Goal: Task Accomplishment & Management: Use online tool/utility

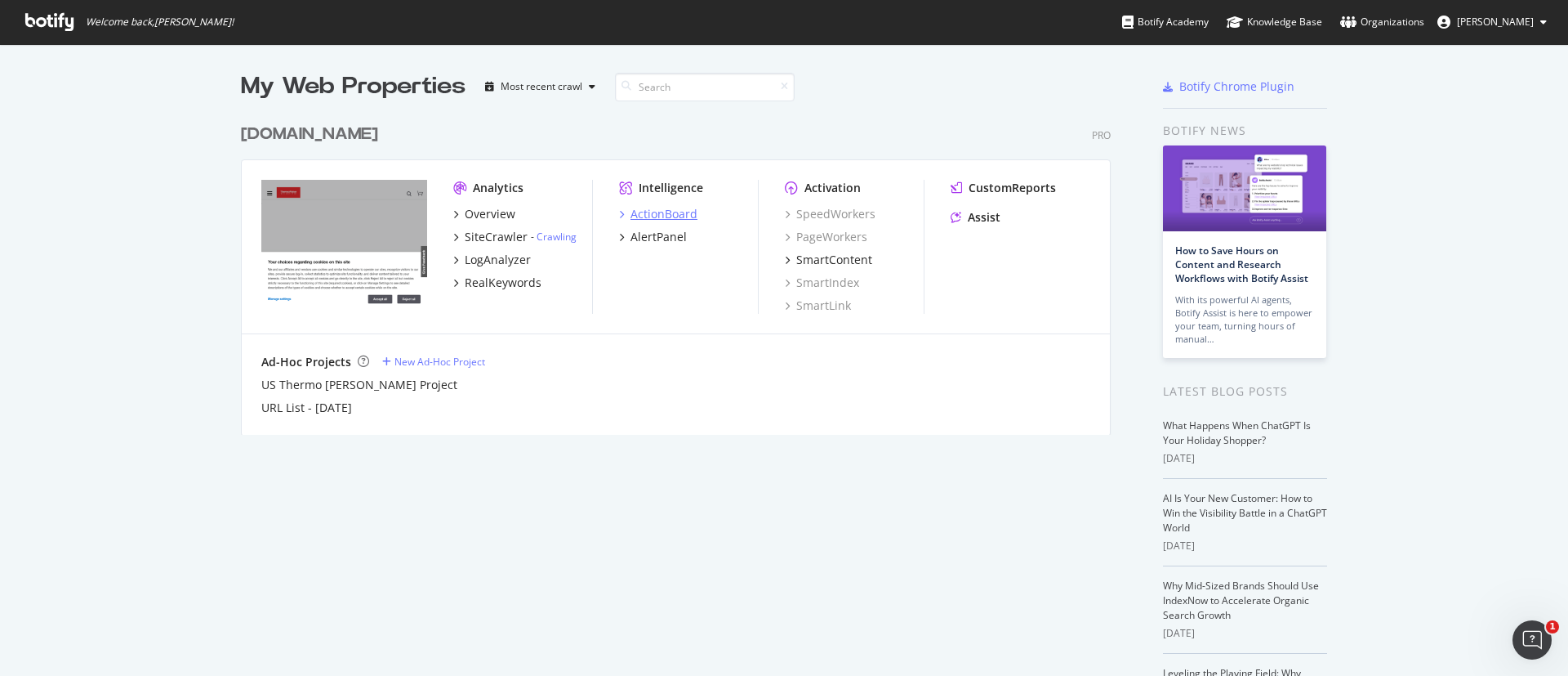
click at [661, 214] on div "ActionBoard" at bounding box center [663, 214] width 67 height 16
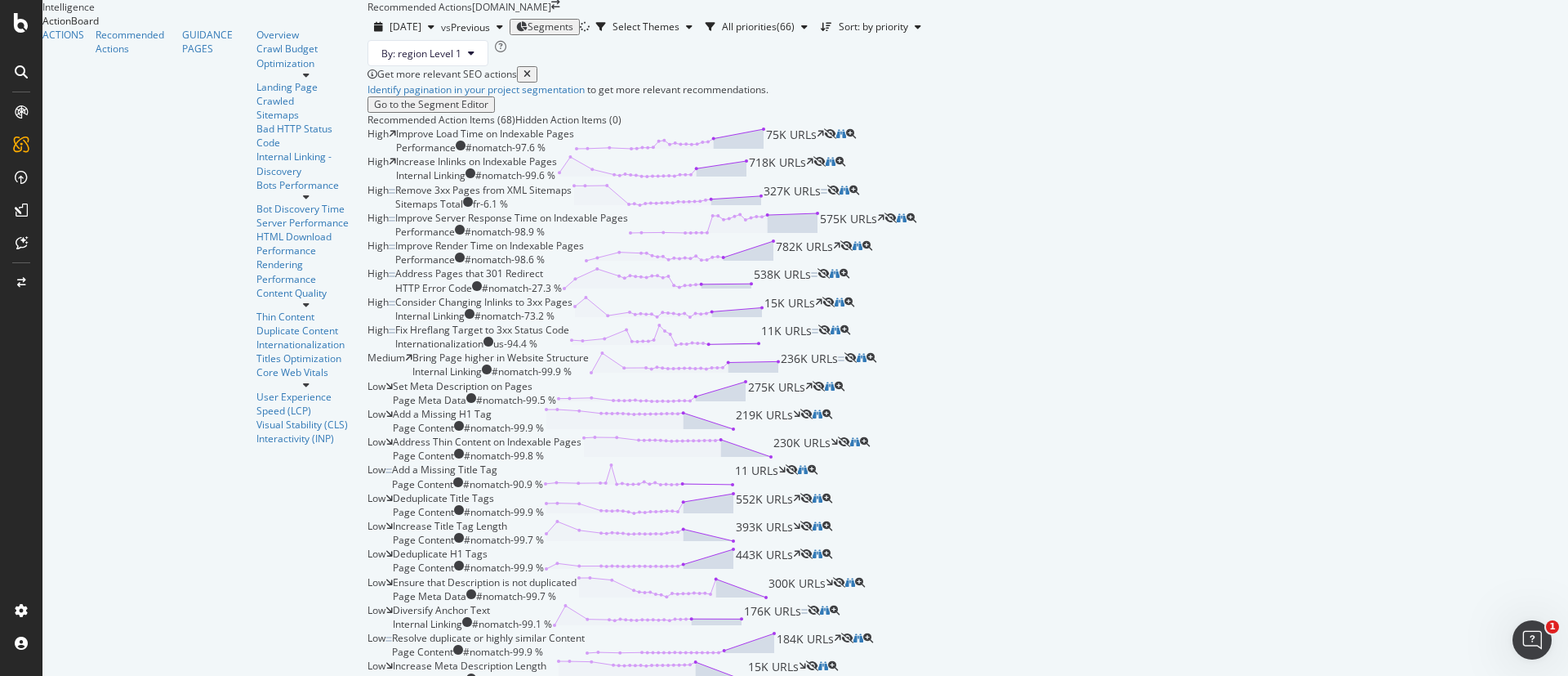
scroll to position [3676, 0]
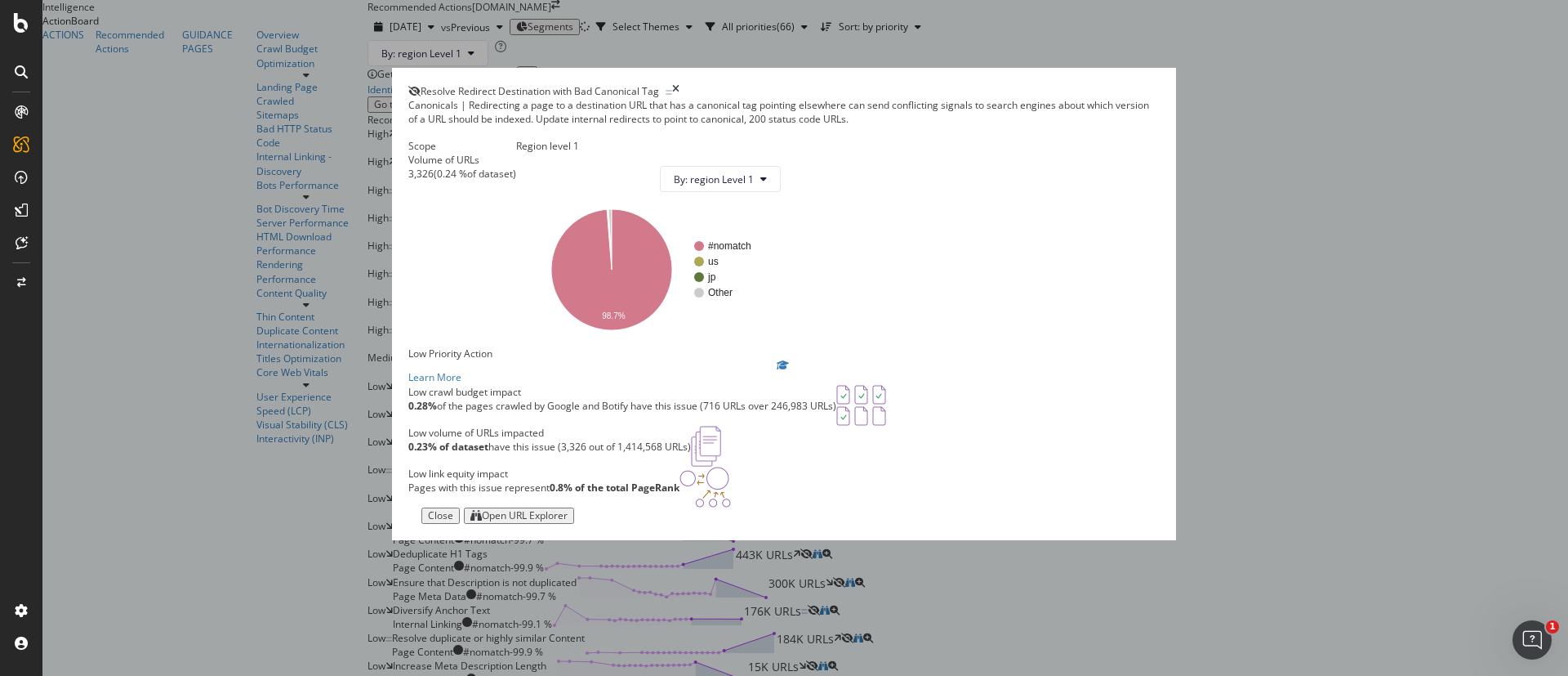
click at [568, 521] on div "Open URL Explorer" at bounding box center [524, 515] width 86 height 12
click at [1091, 84] on div "Resolve Redirect Destination with Bad Canonical Tag" at bounding box center [784, 91] width 751 height 14
click at [679, 84] on icon "times" at bounding box center [676, 91] width 7 height 14
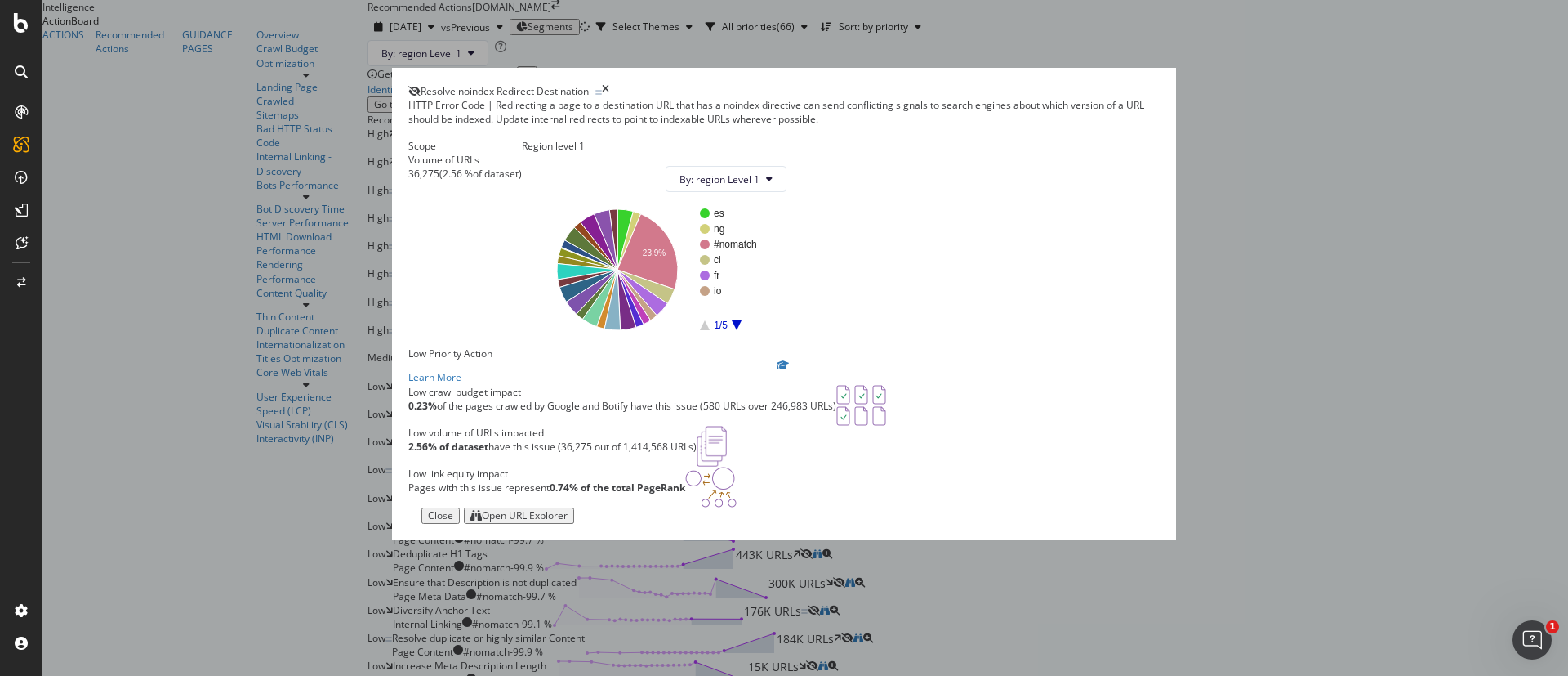
click at [609, 84] on icon "times" at bounding box center [605, 91] width 7 height 14
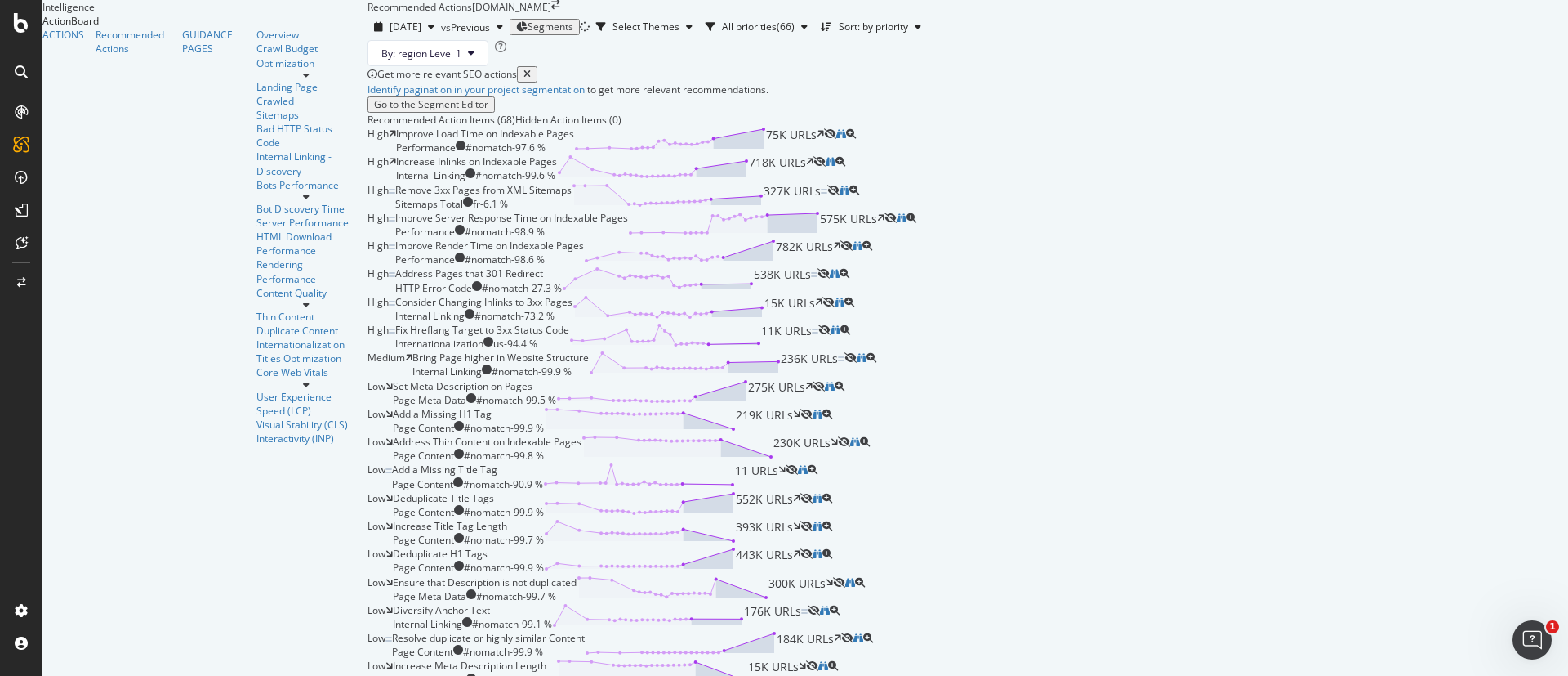
click at [528, 20] on span "Segments" at bounding box center [550, 27] width 45 height 14
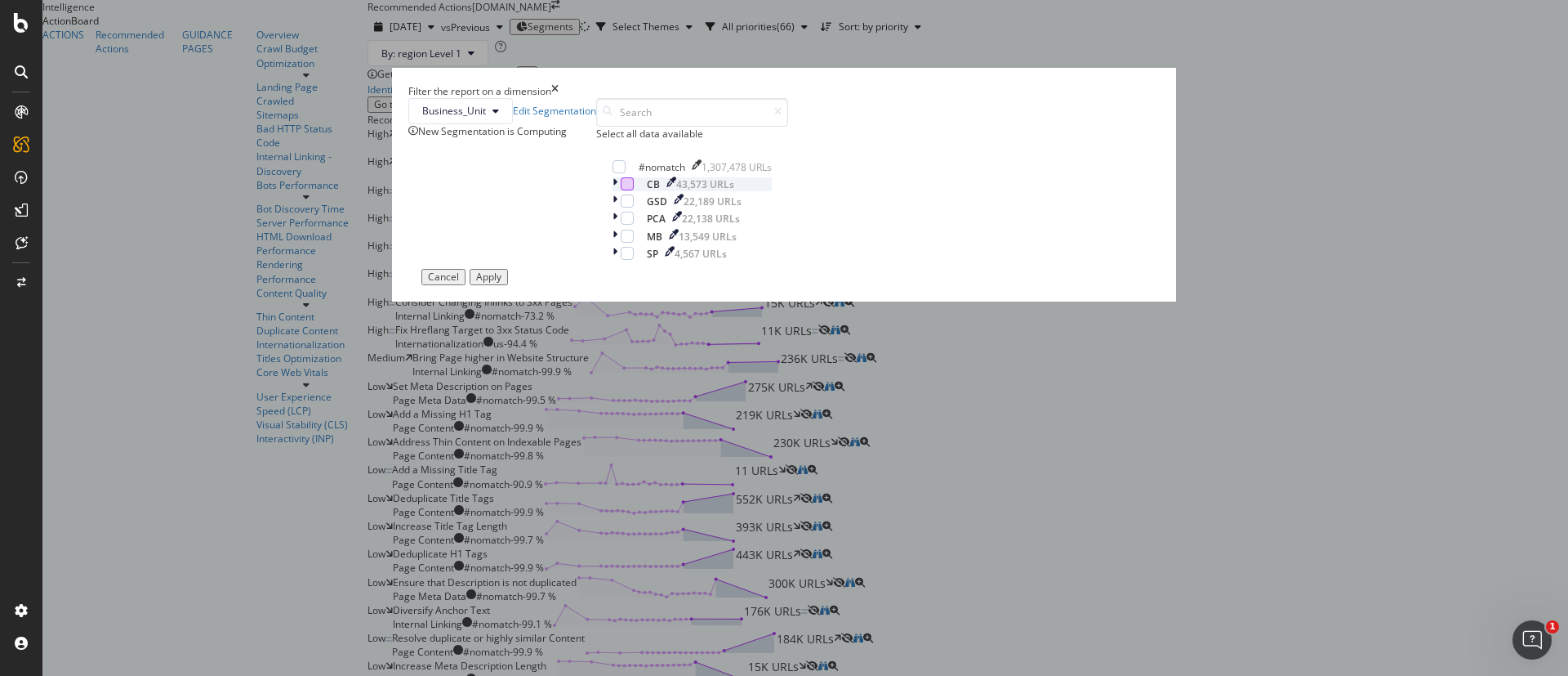
click at [634, 190] on div "modal" at bounding box center [627, 184] width 13 height 13
click at [501, 283] on div "Apply" at bounding box center [488, 276] width 25 height 12
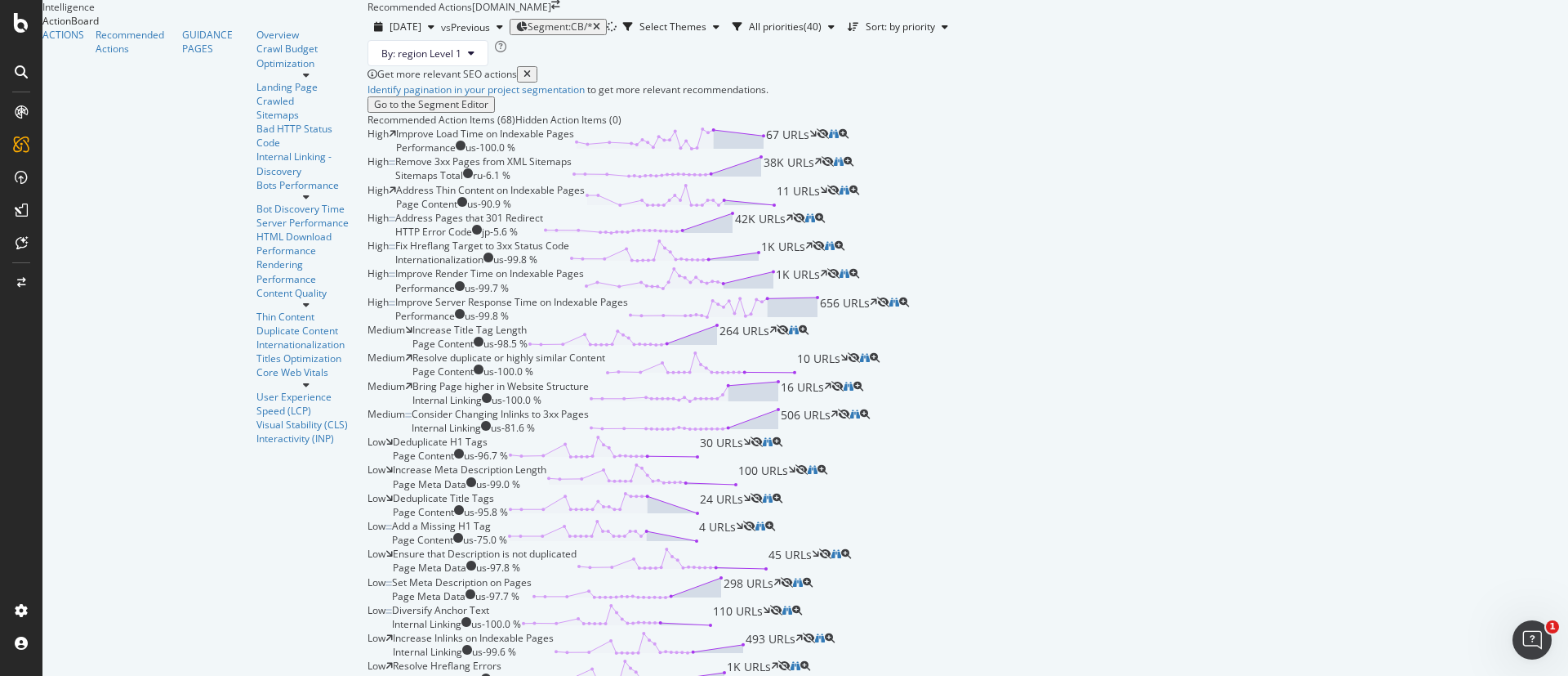
scroll to position [1103, 0]
click at [528, 20] on span "Segment: CB/*" at bounding box center [560, 27] width 65 height 14
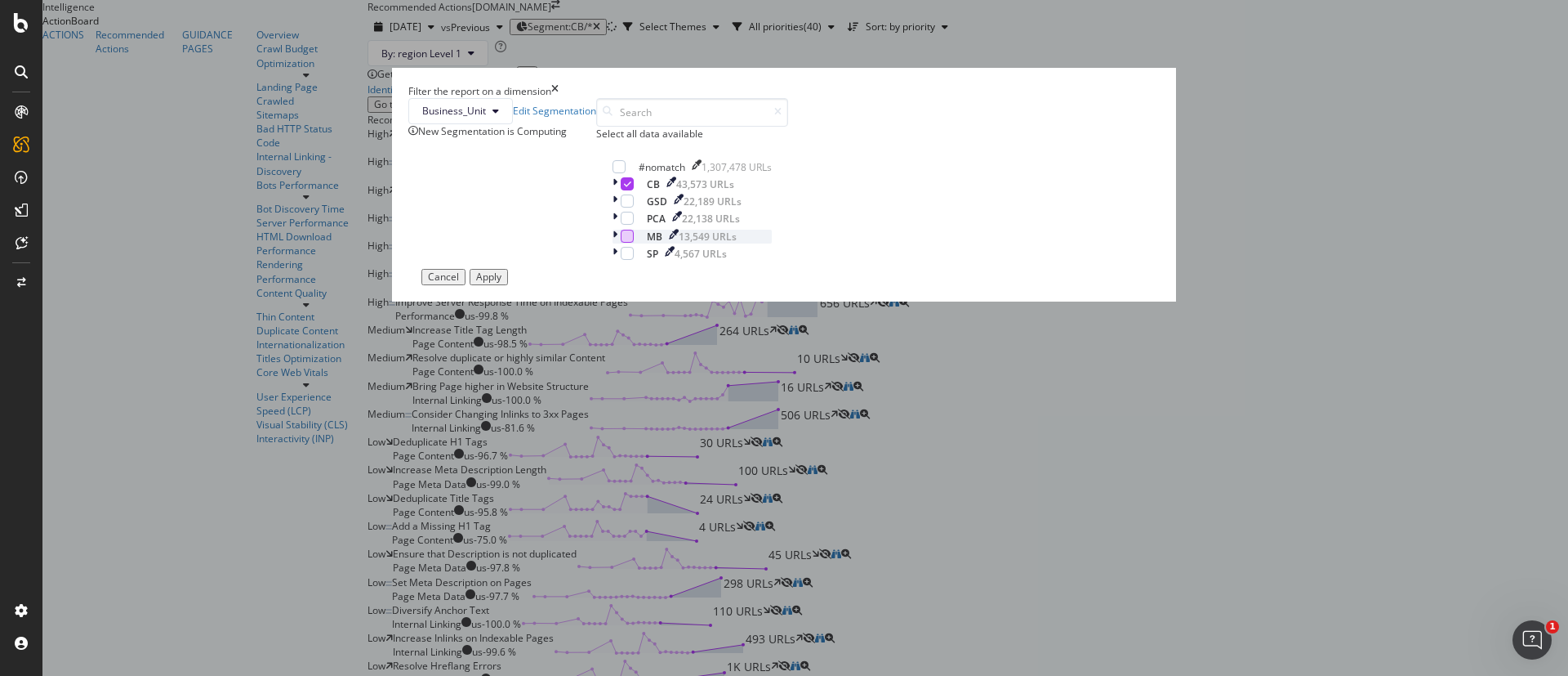
click at [634, 243] on div "modal" at bounding box center [627, 235] width 13 height 13
click at [501, 283] on div "Apply" at bounding box center [488, 276] width 25 height 12
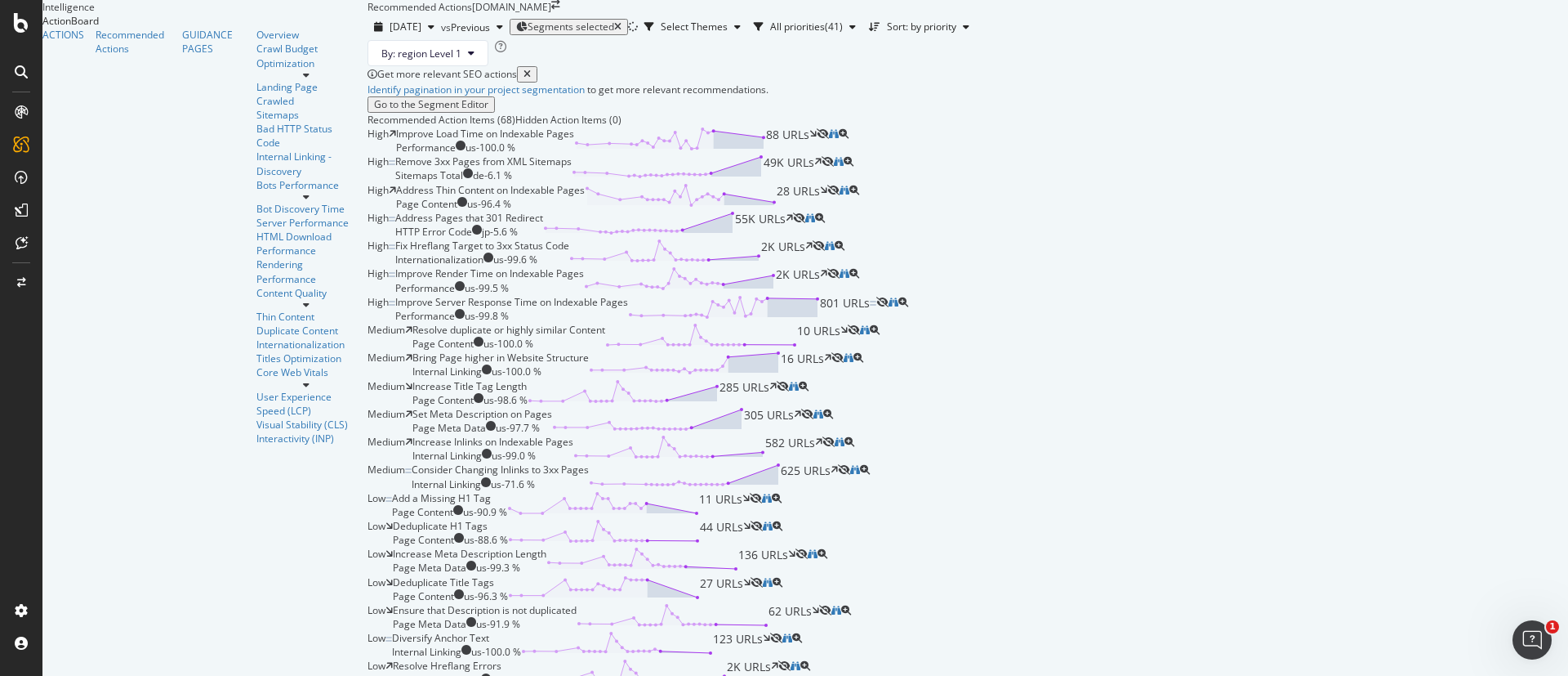
scroll to position [2451, 0]
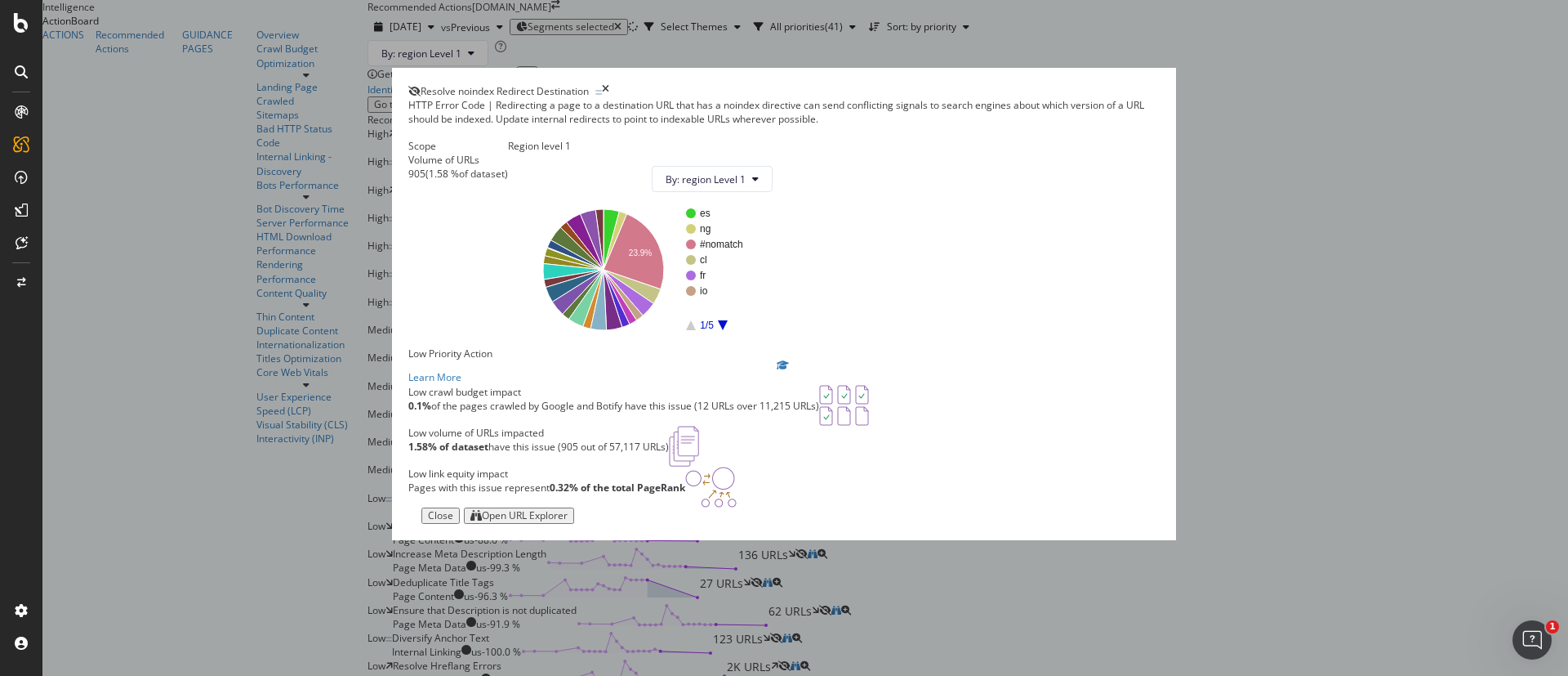
click at [568, 521] on div "Open URL Explorer" at bounding box center [524, 515] width 86 height 12
drag, startPoint x: 820, startPoint y: 56, endPoint x: 495, endPoint y: 73, distance: 325.4
click at [495, 84] on div "Resolve noindex Redirect Destination" at bounding box center [784, 91] width 751 height 14
copy span "Resolve noindex Redirect Destination"
click at [568, 521] on div "Open URL Explorer" at bounding box center [524, 515] width 86 height 12
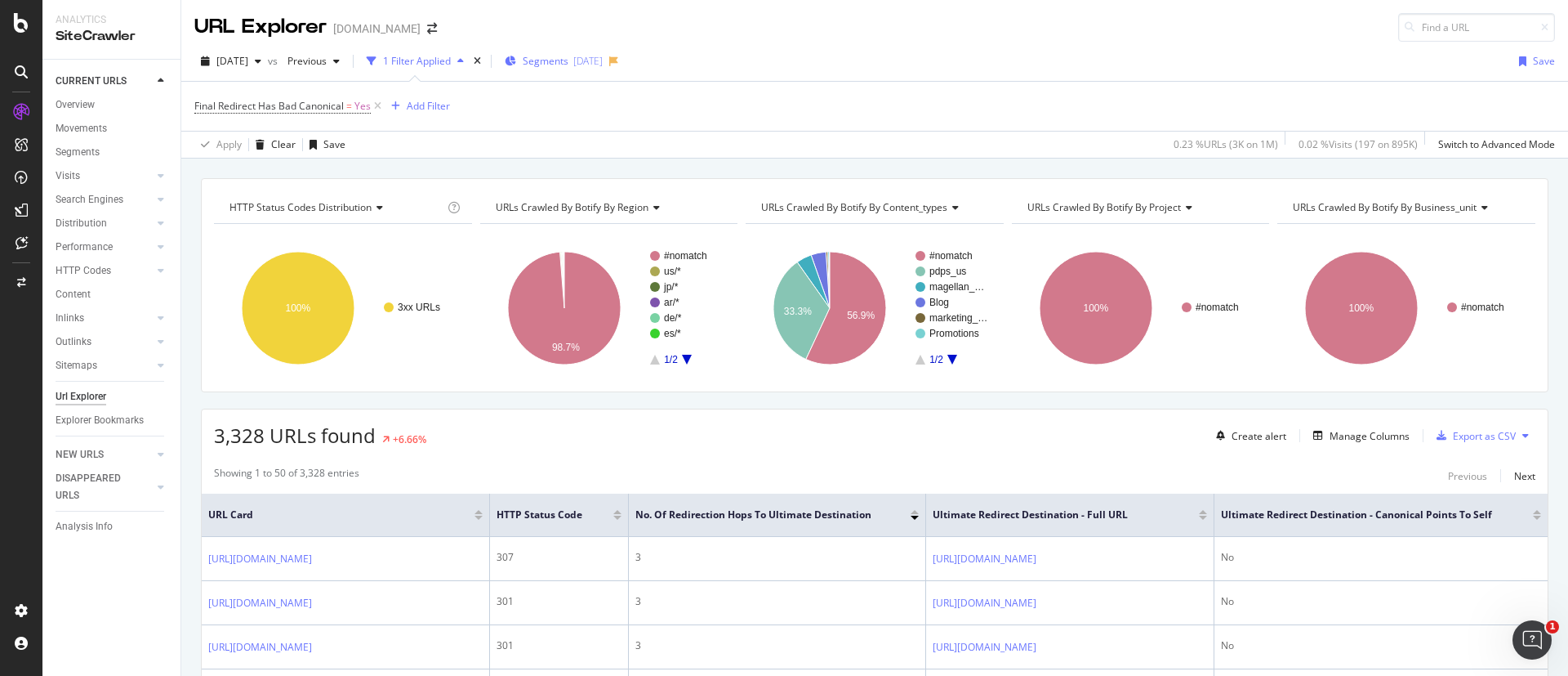
click at [562, 56] on span "Segments" at bounding box center [545, 61] width 45 height 14
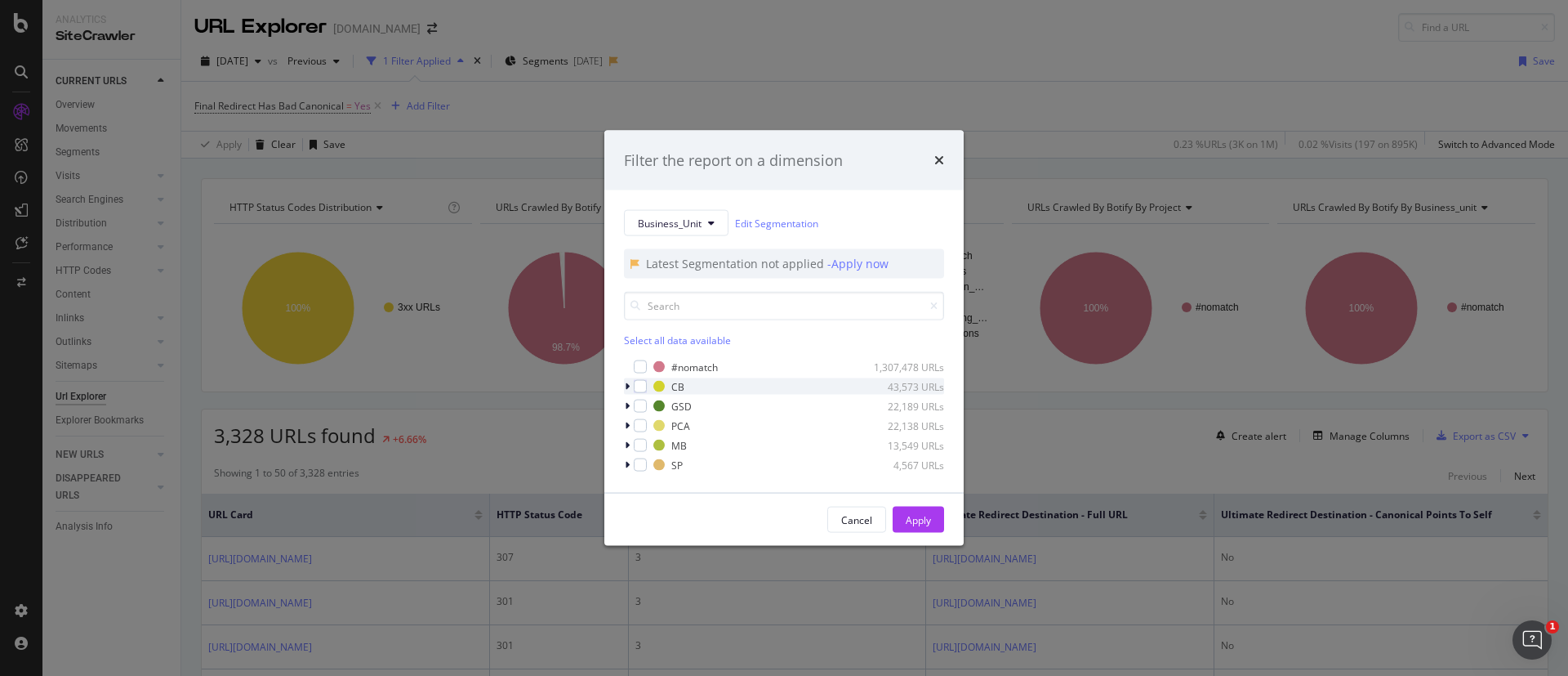
click at [647, 382] on div "CB 43,573 URLs" at bounding box center [784, 386] width 320 height 16
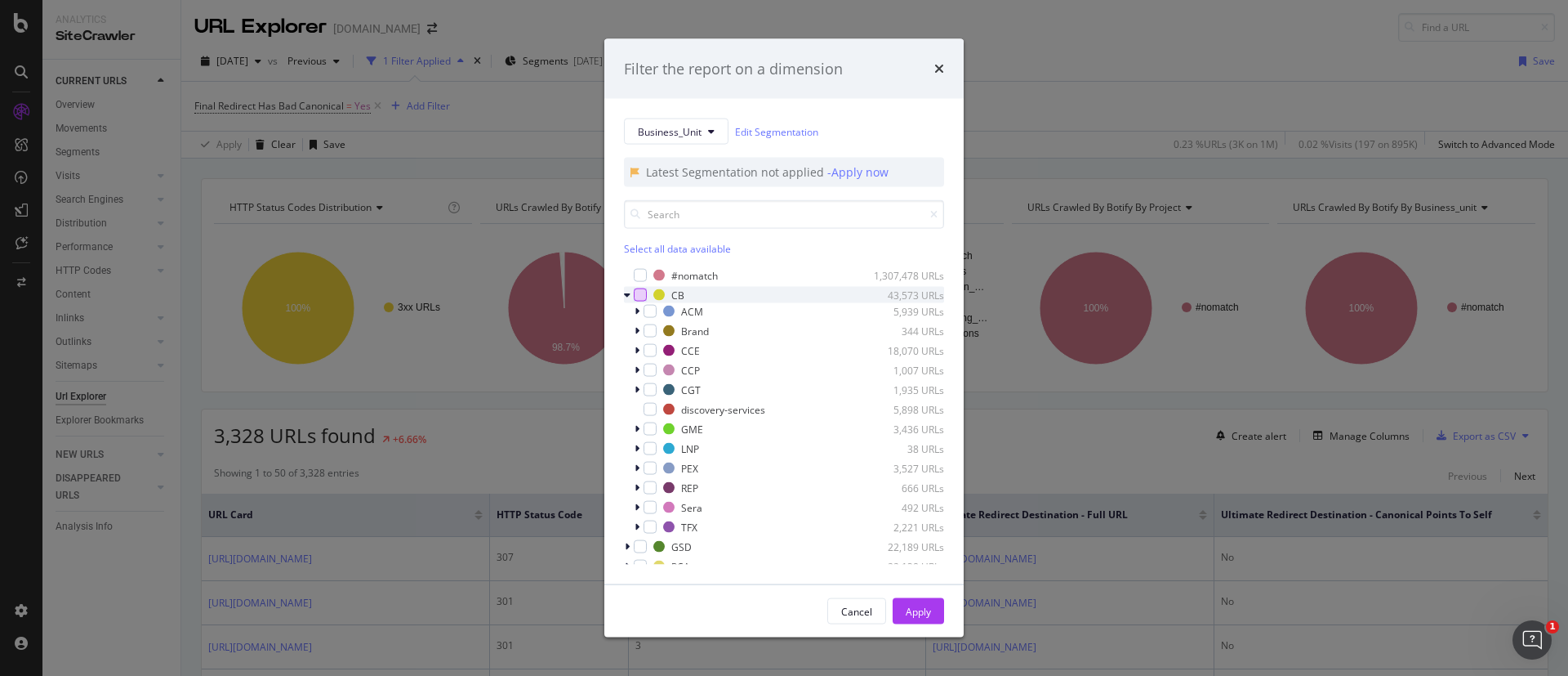
click at [643, 288] on div "modal" at bounding box center [640, 294] width 13 height 13
click at [914, 604] on div "Apply" at bounding box center [918, 611] width 25 height 14
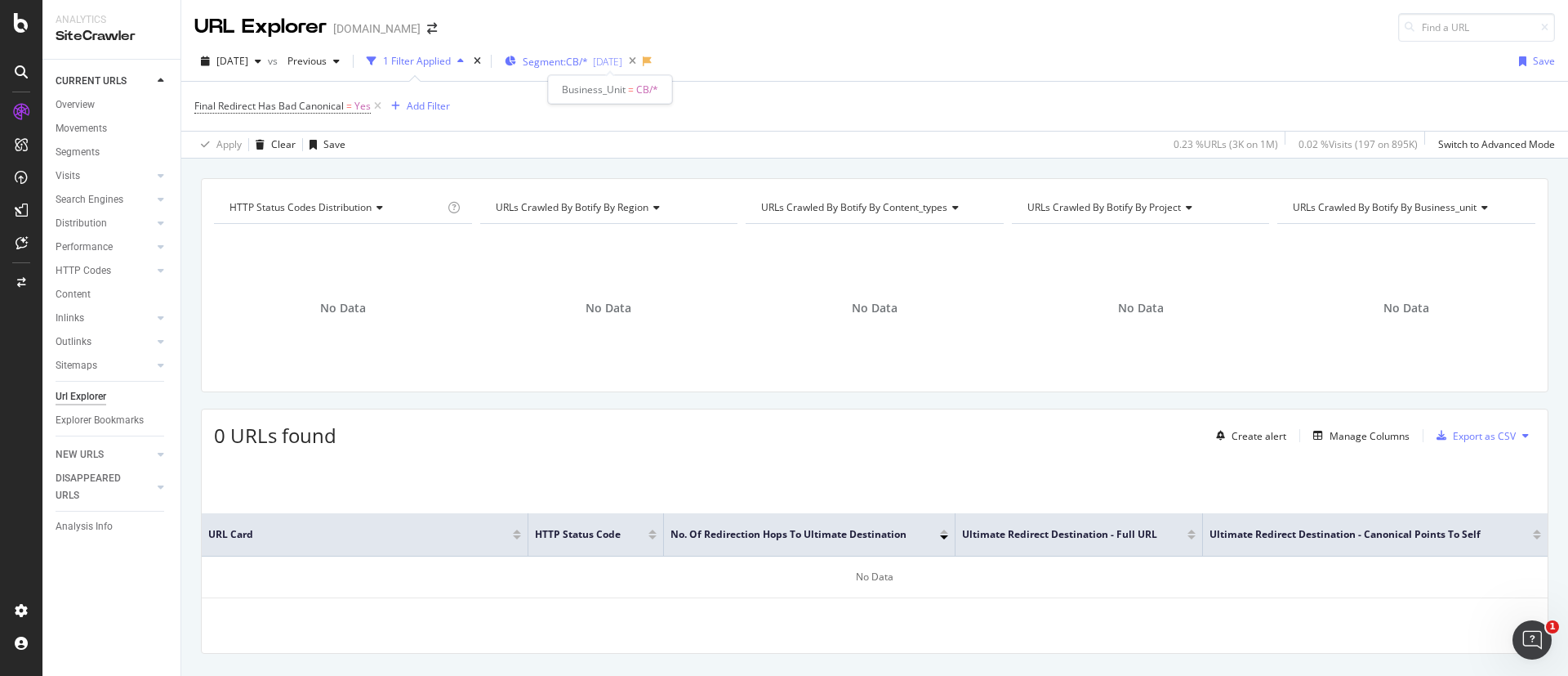
click at [575, 62] on span "Segment: CB/*" at bounding box center [554, 62] width 65 height 14
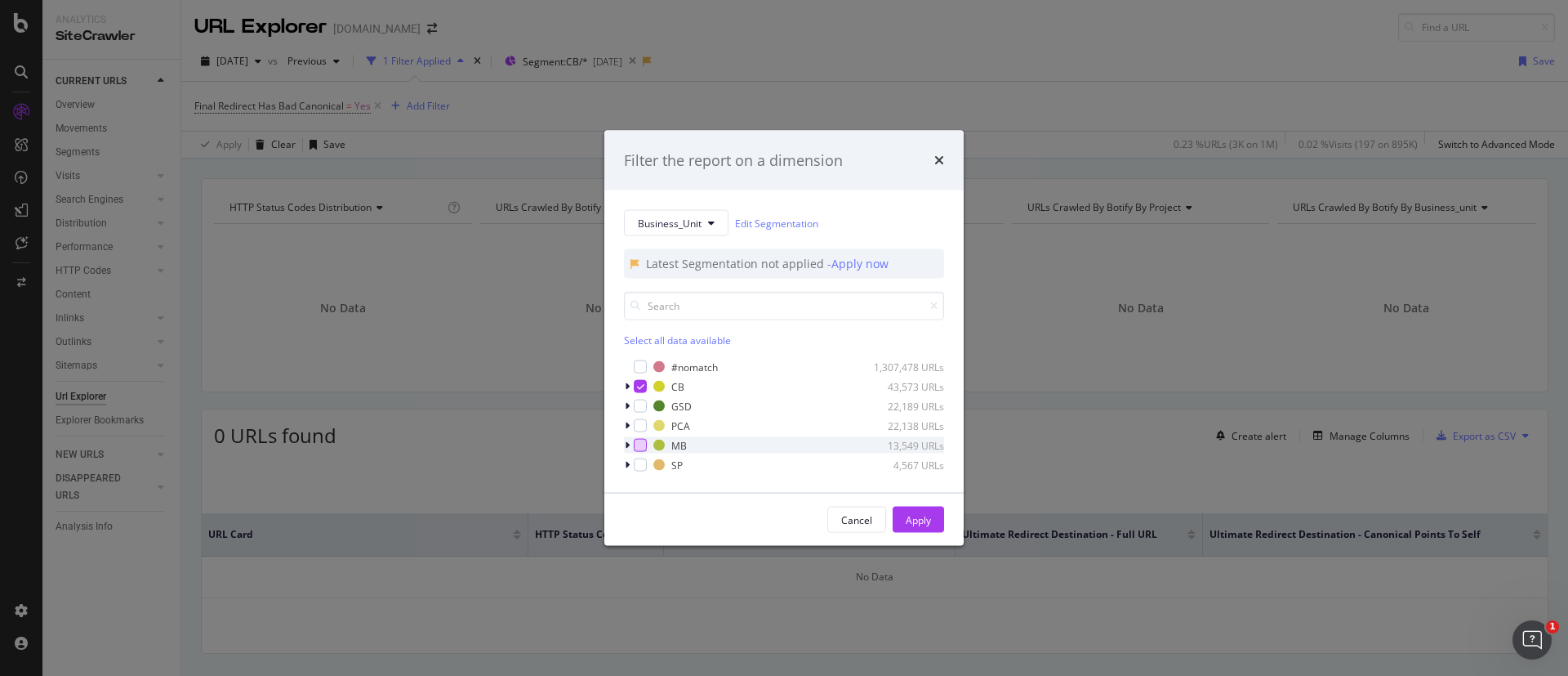
click at [645, 449] on div "modal" at bounding box center [640, 445] width 13 height 13
click at [642, 385] on icon "modal" at bounding box center [641, 386] width 7 height 8
click at [930, 523] on div "Apply" at bounding box center [918, 519] width 25 height 14
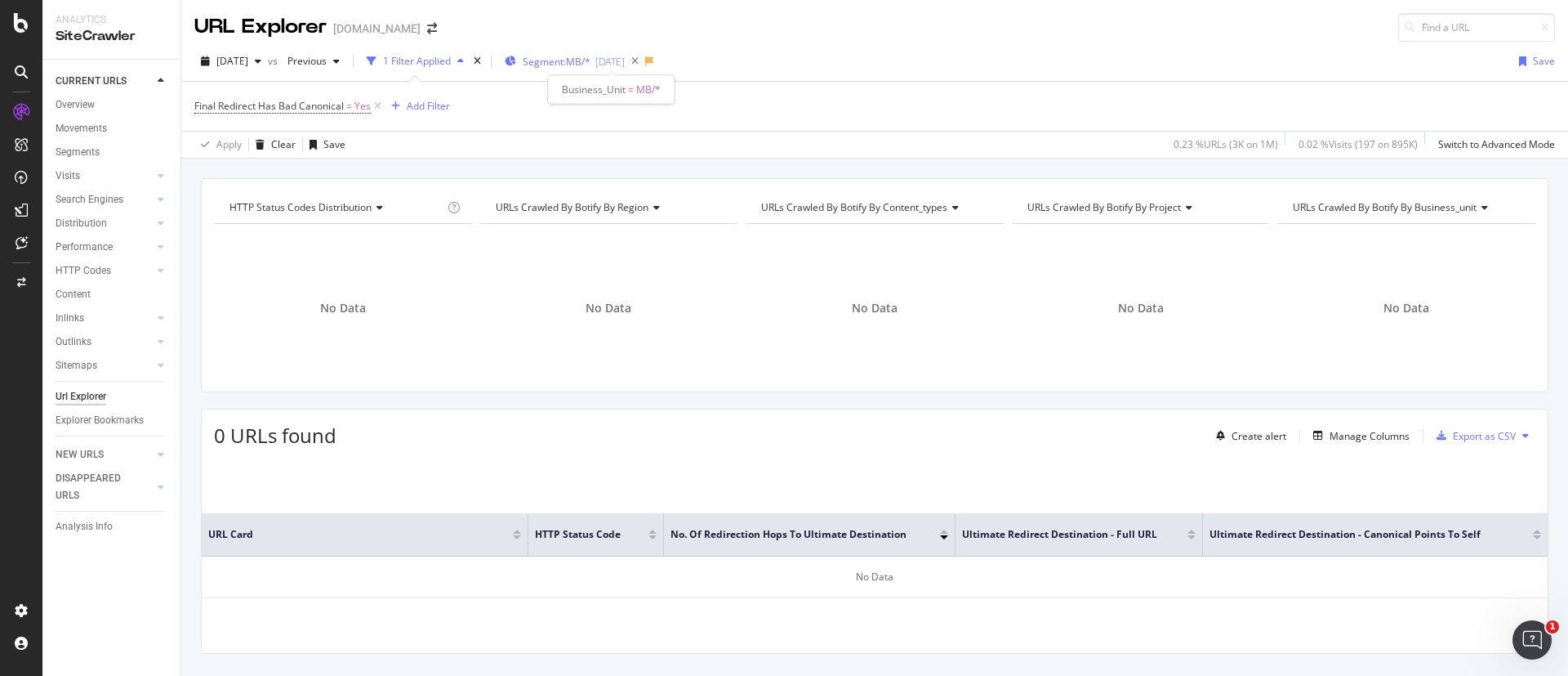
click at [588, 64] on span "Segment: MB/*" at bounding box center [556, 62] width 68 height 14
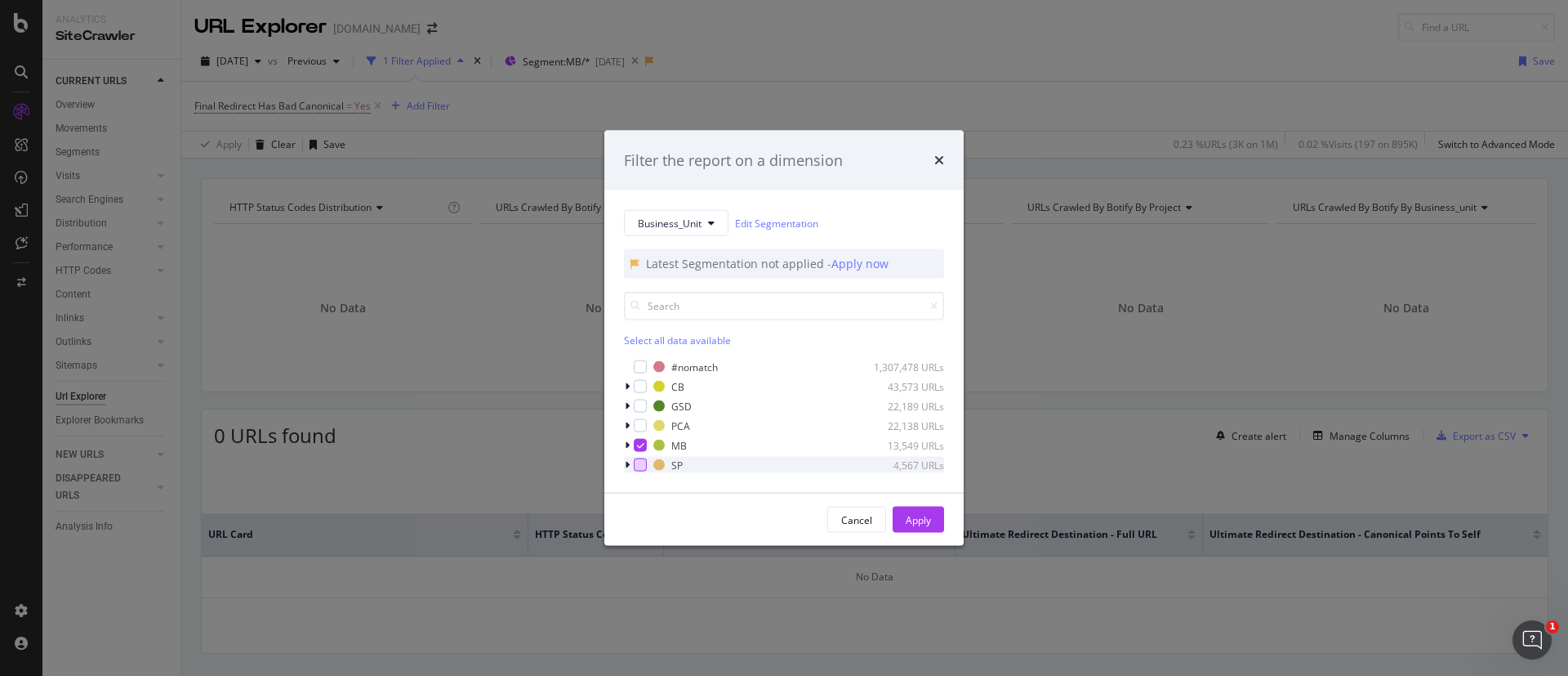
click at [640, 466] on div "modal" at bounding box center [640, 465] width 13 height 13
click at [645, 449] on div "modal" at bounding box center [640, 445] width 13 height 13
click at [915, 521] on div "Apply" at bounding box center [918, 519] width 25 height 14
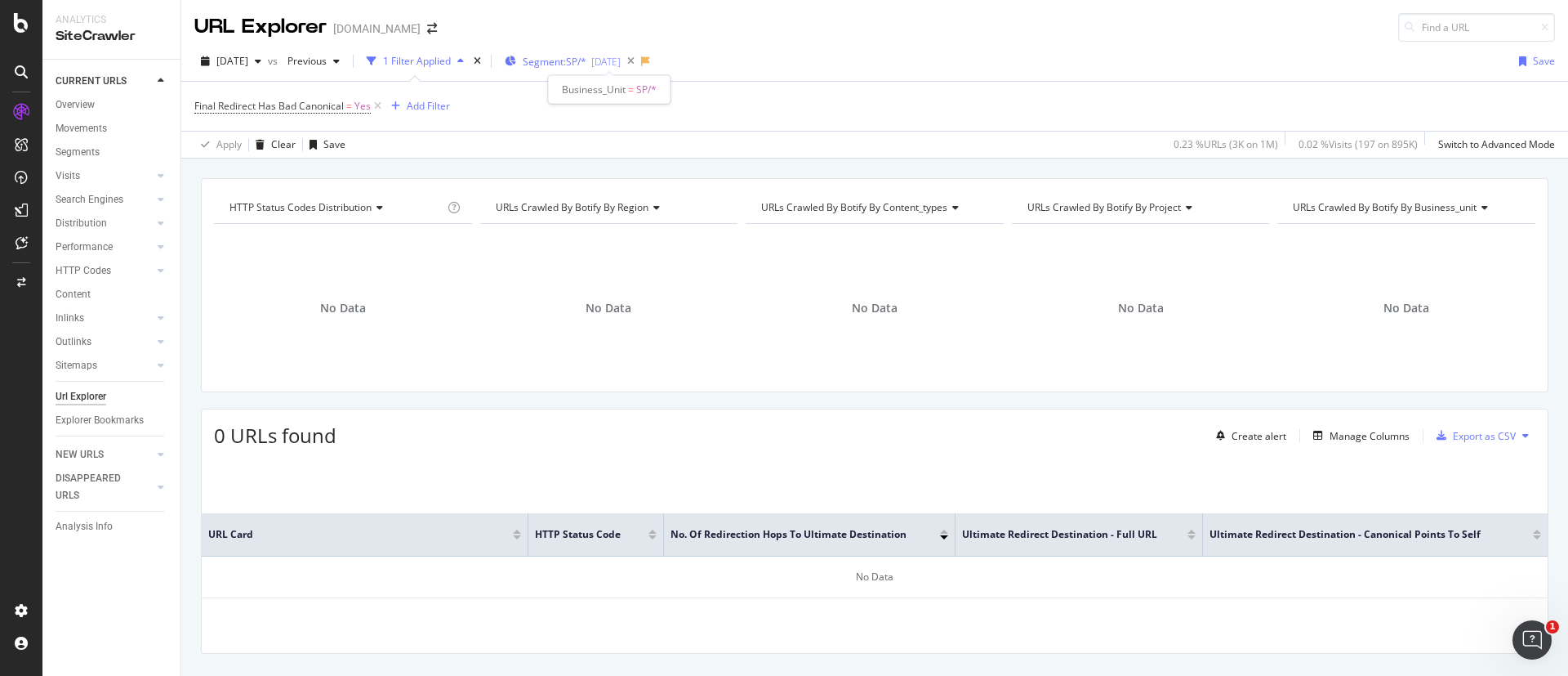
click at [587, 54] on span "Segment: SP/*" at bounding box center [554, 62] width 63 height 14
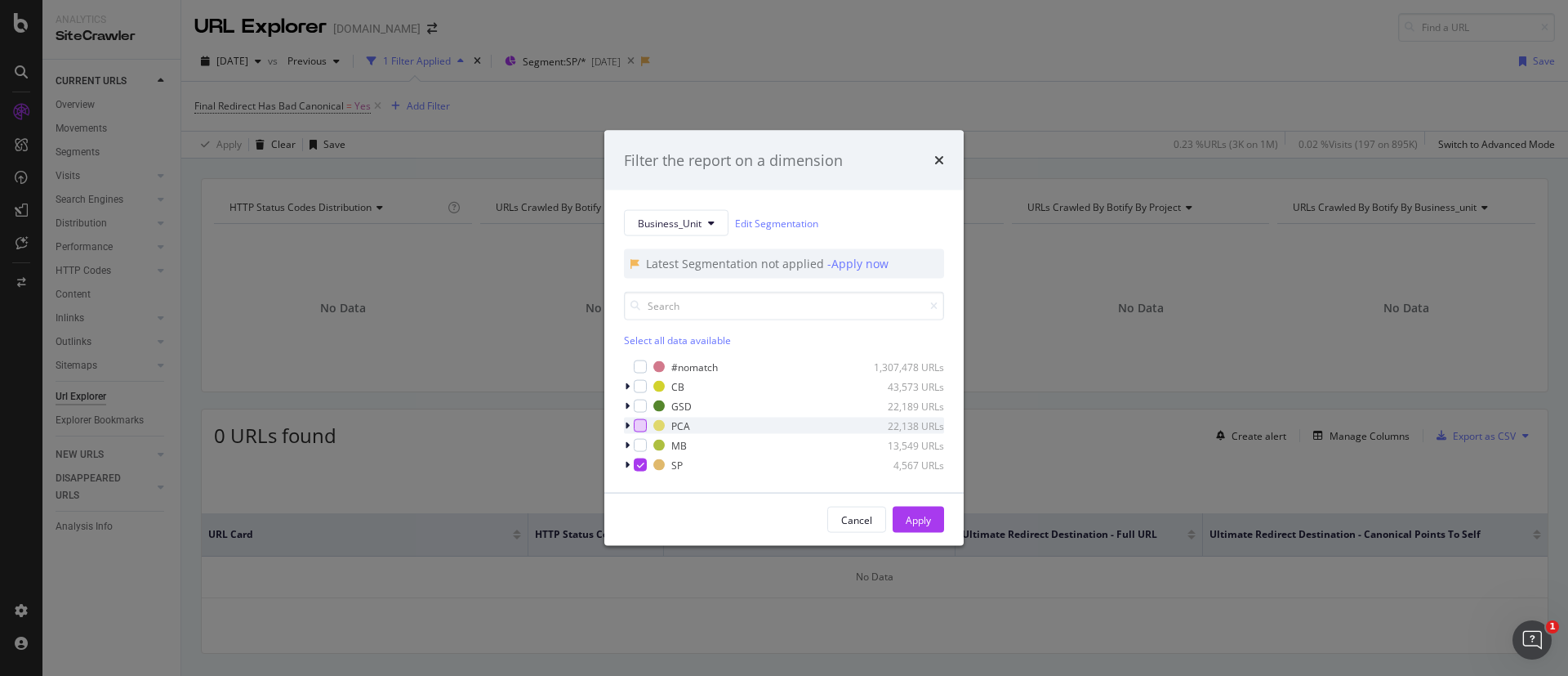
click at [636, 428] on div "modal" at bounding box center [640, 425] width 13 height 13
click at [636, 460] on div "modal" at bounding box center [640, 465] width 13 height 13
click at [906, 515] on div "Apply" at bounding box center [918, 519] width 25 height 14
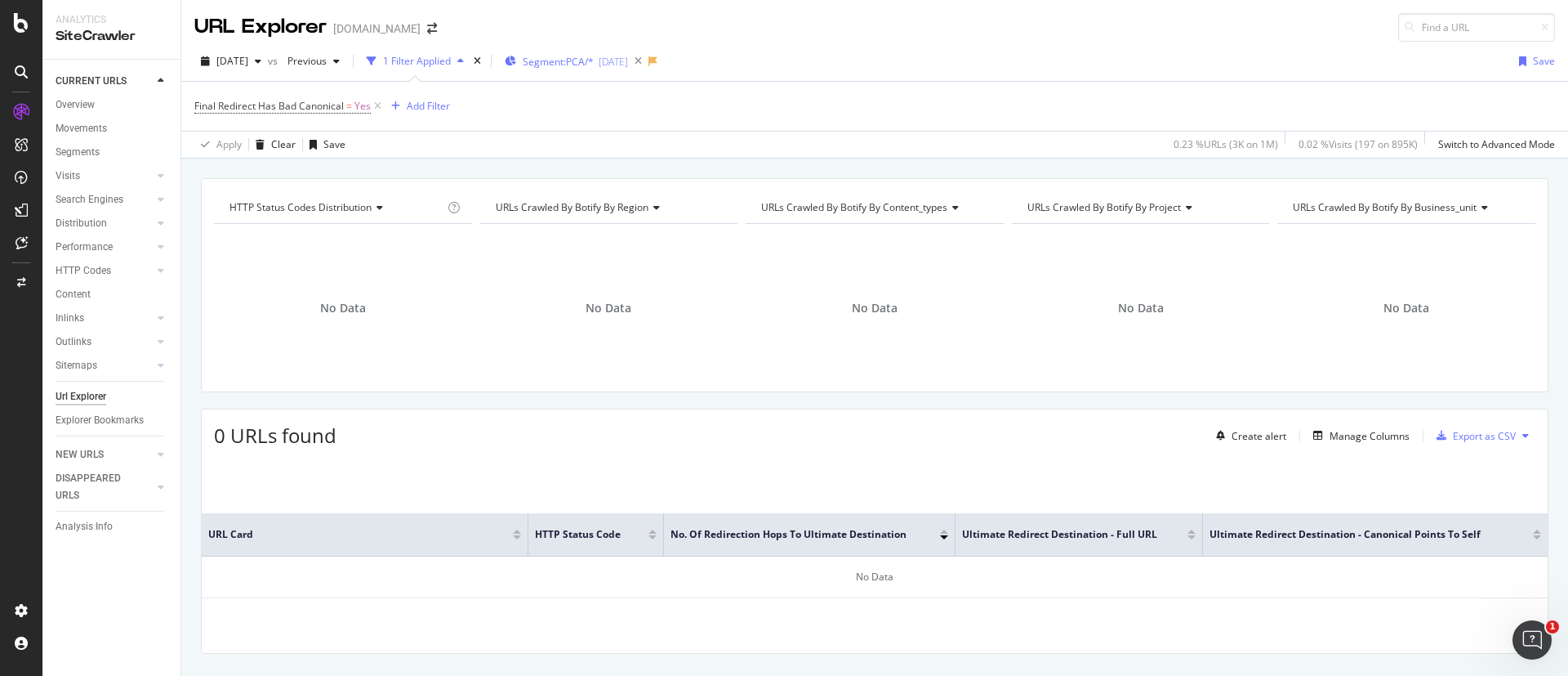
click at [587, 73] on button "Segment: PCA/* 2025-08-27" at bounding box center [563, 61] width 130 height 26
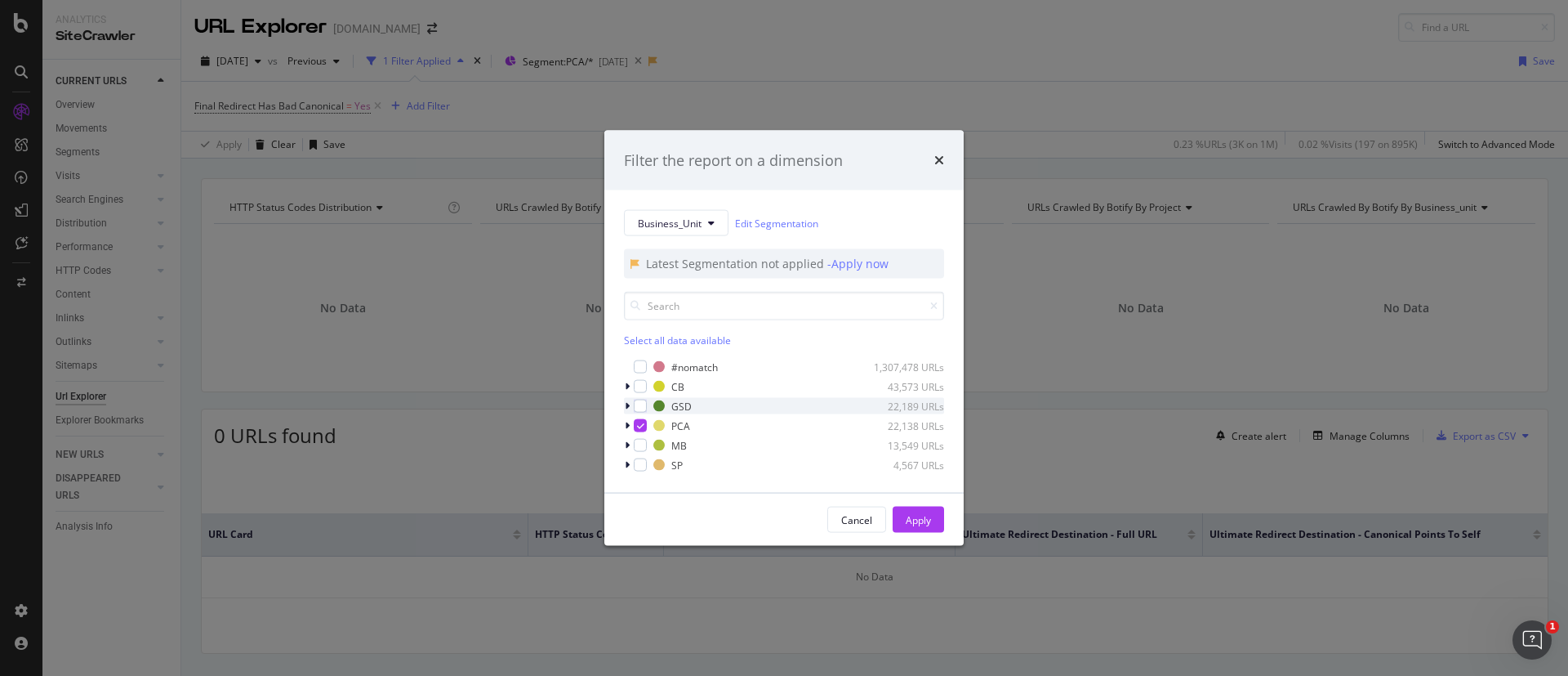
click at [647, 410] on div "GSD 22,189 URLs" at bounding box center [784, 406] width 320 height 16
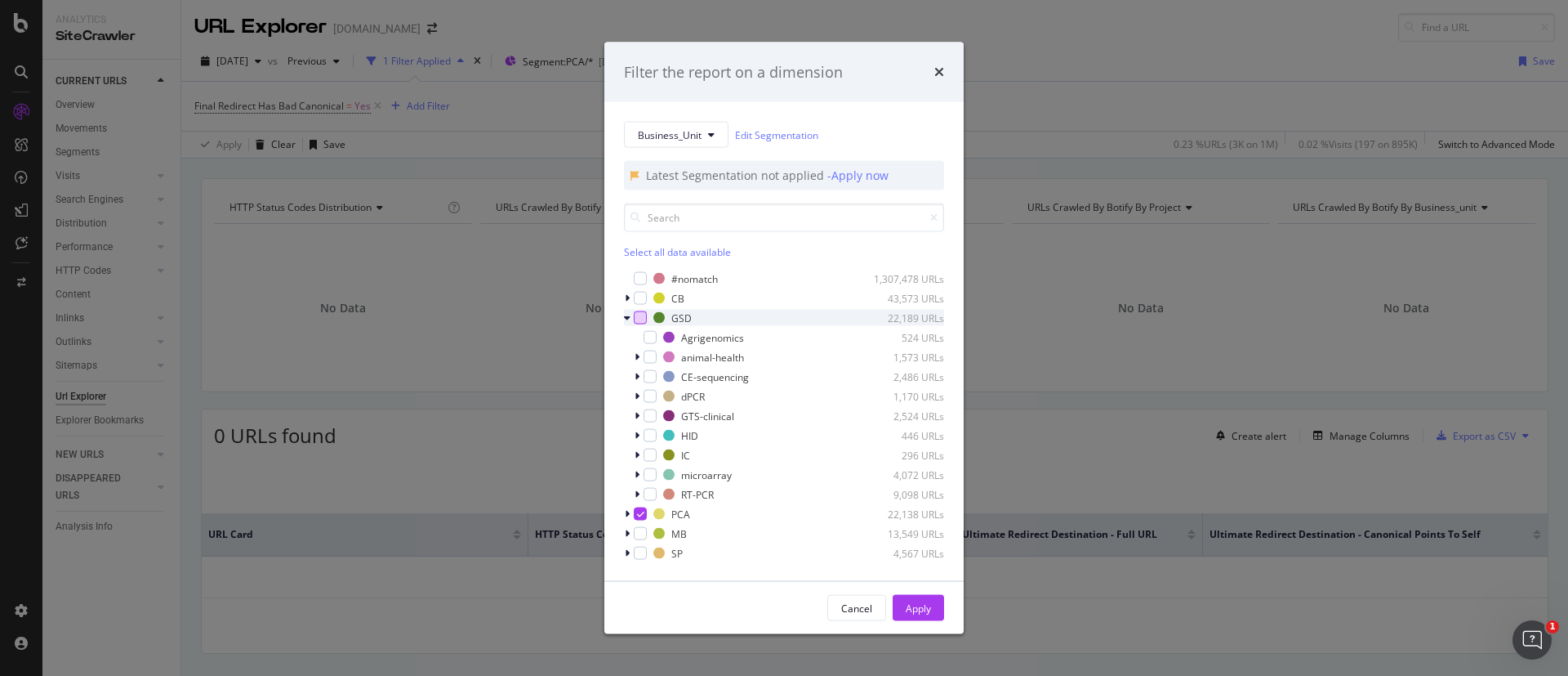
click at [640, 317] on div "modal" at bounding box center [640, 317] width 13 height 13
click at [636, 520] on div "modal" at bounding box center [640, 514] width 13 height 13
click at [910, 605] on div "Apply" at bounding box center [918, 607] width 25 height 14
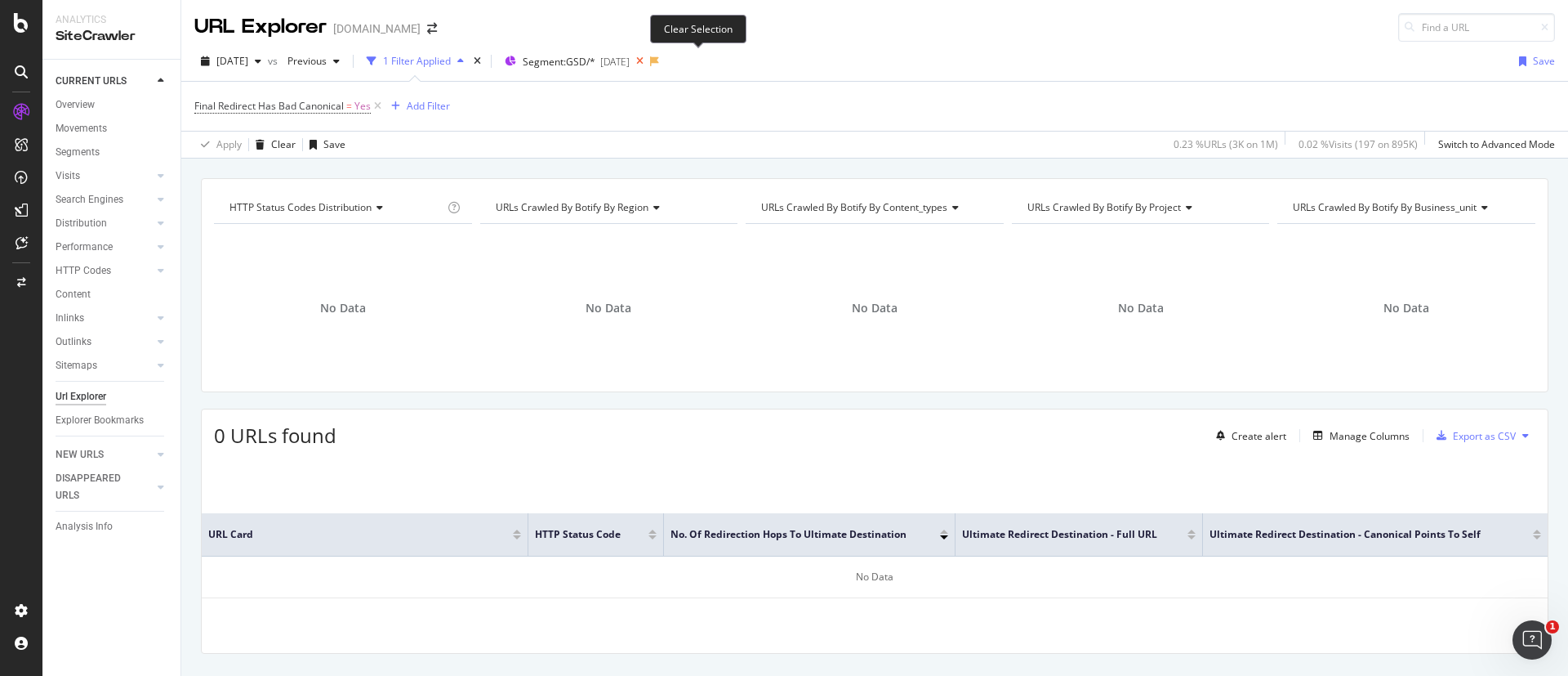
click at [650, 63] on icon at bounding box center [639, 62] width 21 height 23
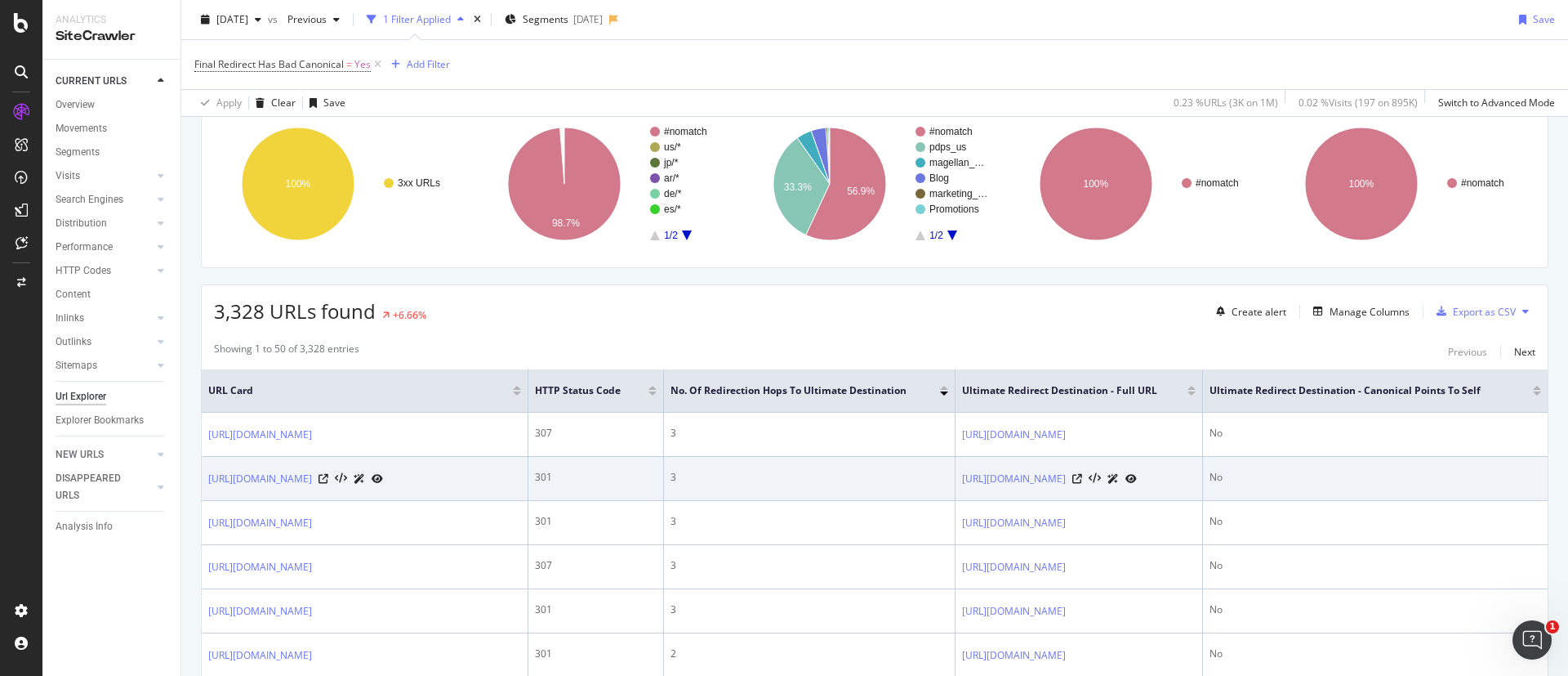
scroll to position [122, 0]
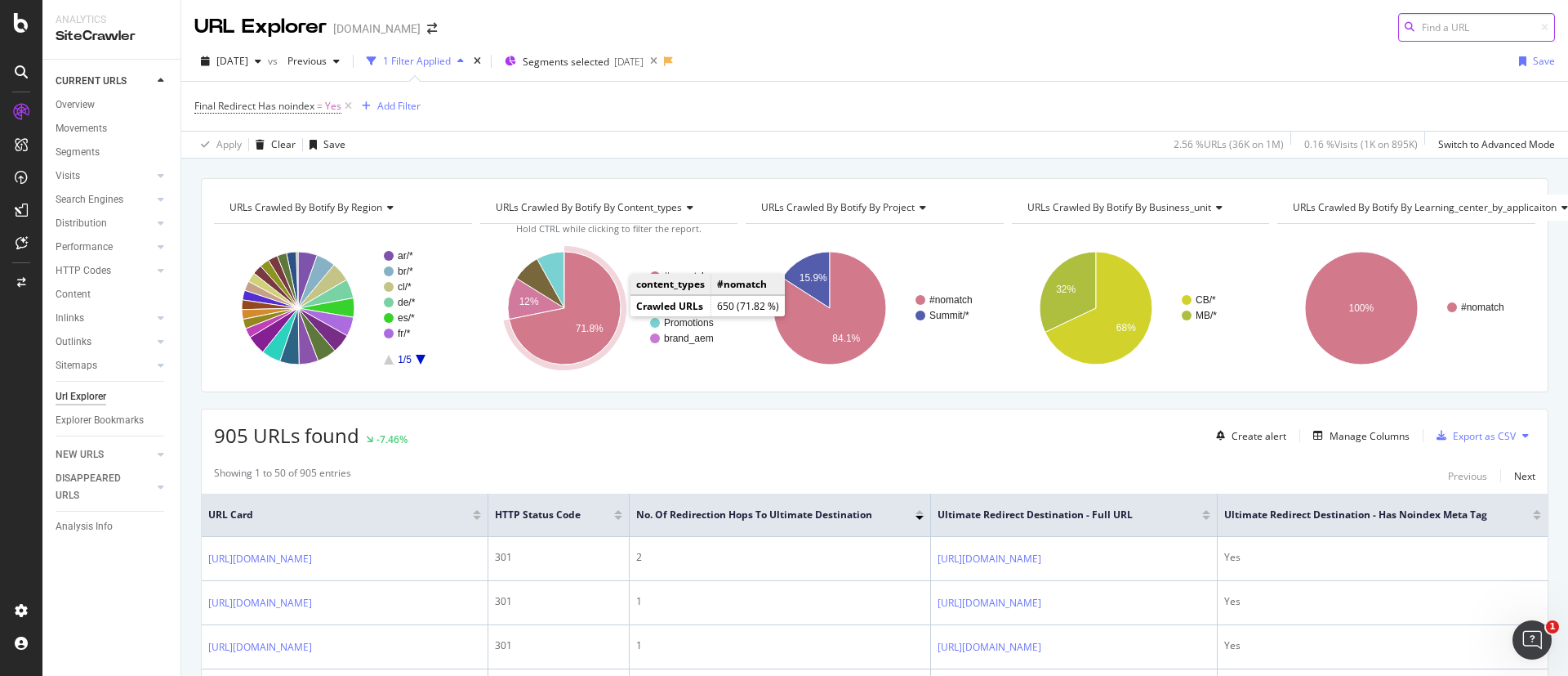
scroll to position [122, 0]
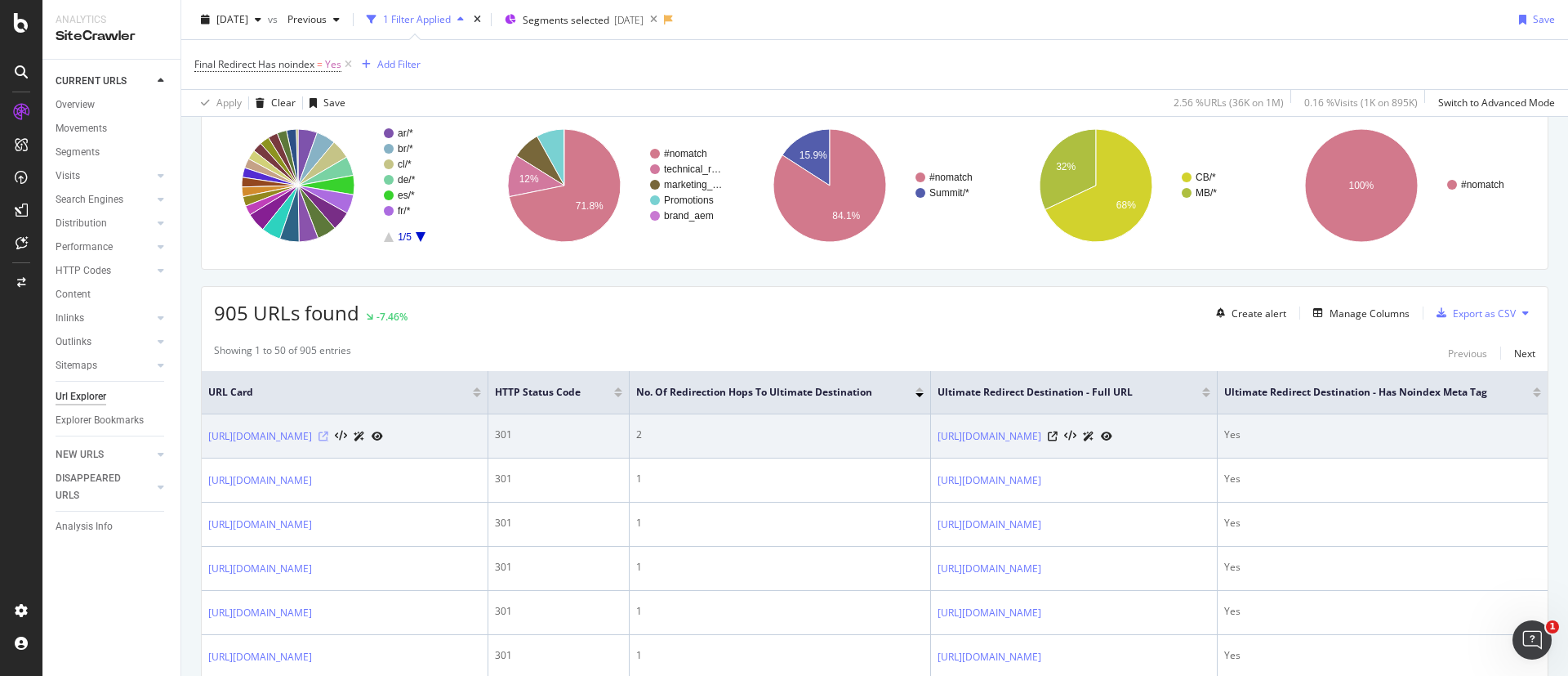
click at [328, 441] on icon at bounding box center [323, 436] width 10 height 10
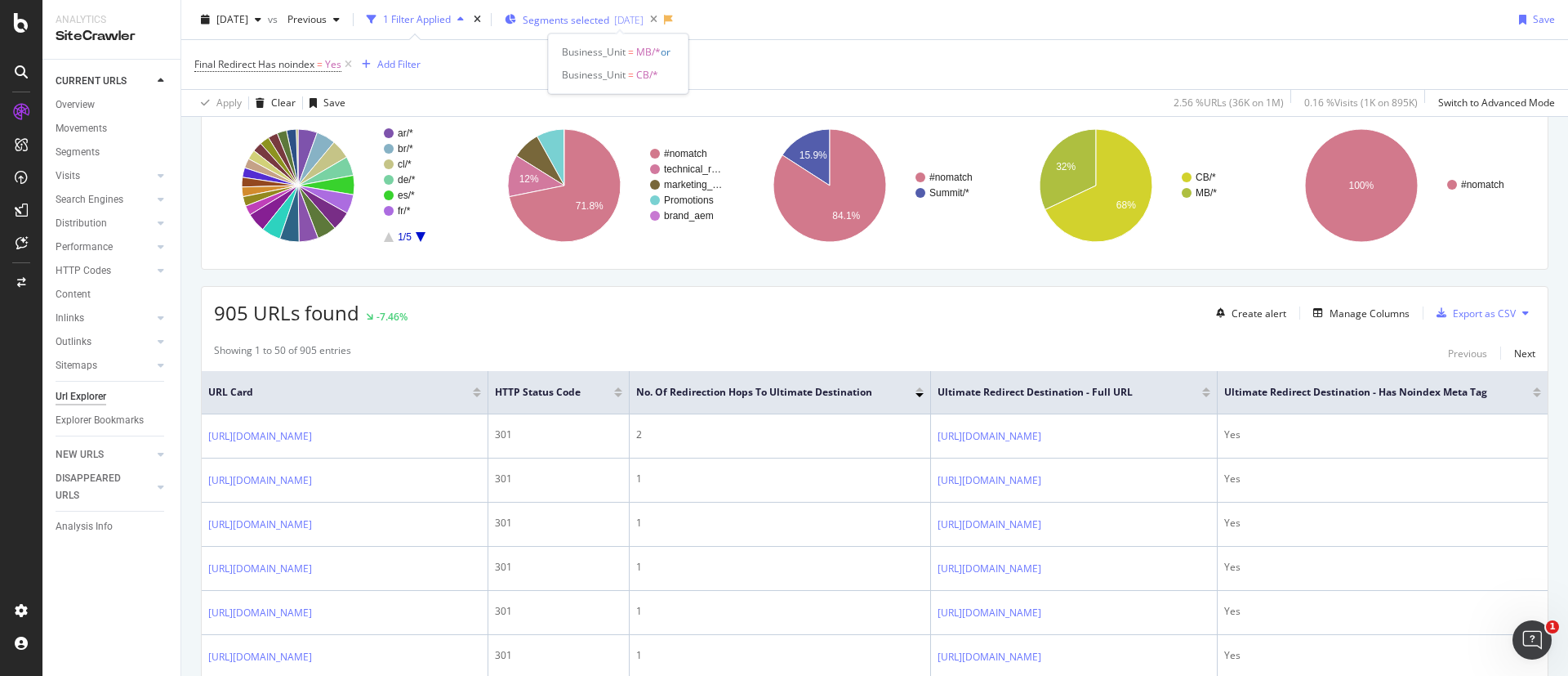
click at [609, 18] on span "Segments selected" at bounding box center [565, 21] width 86 height 14
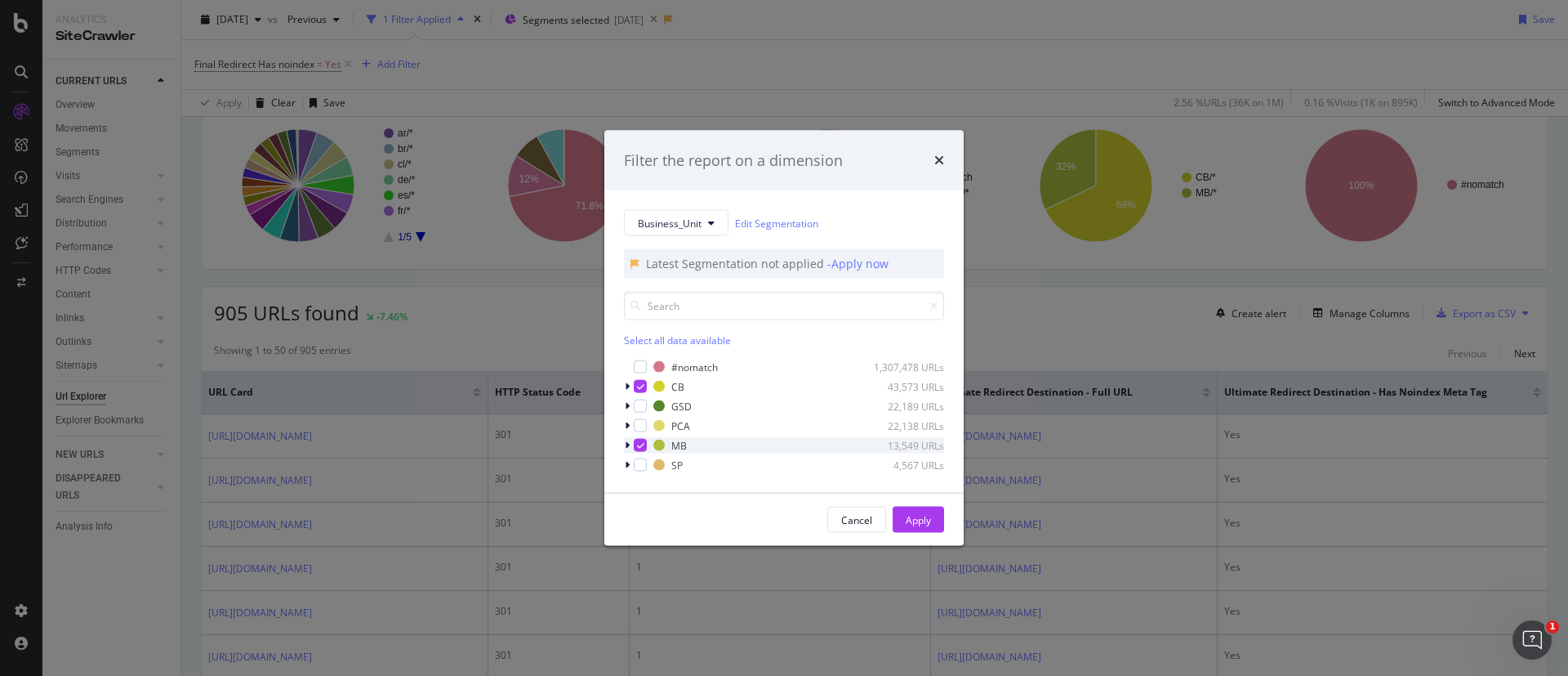
click at [638, 446] on icon "modal" at bounding box center [641, 445] width 7 height 8
click at [907, 515] on div "Apply" at bounding box center [918, 519] width 25 height 14
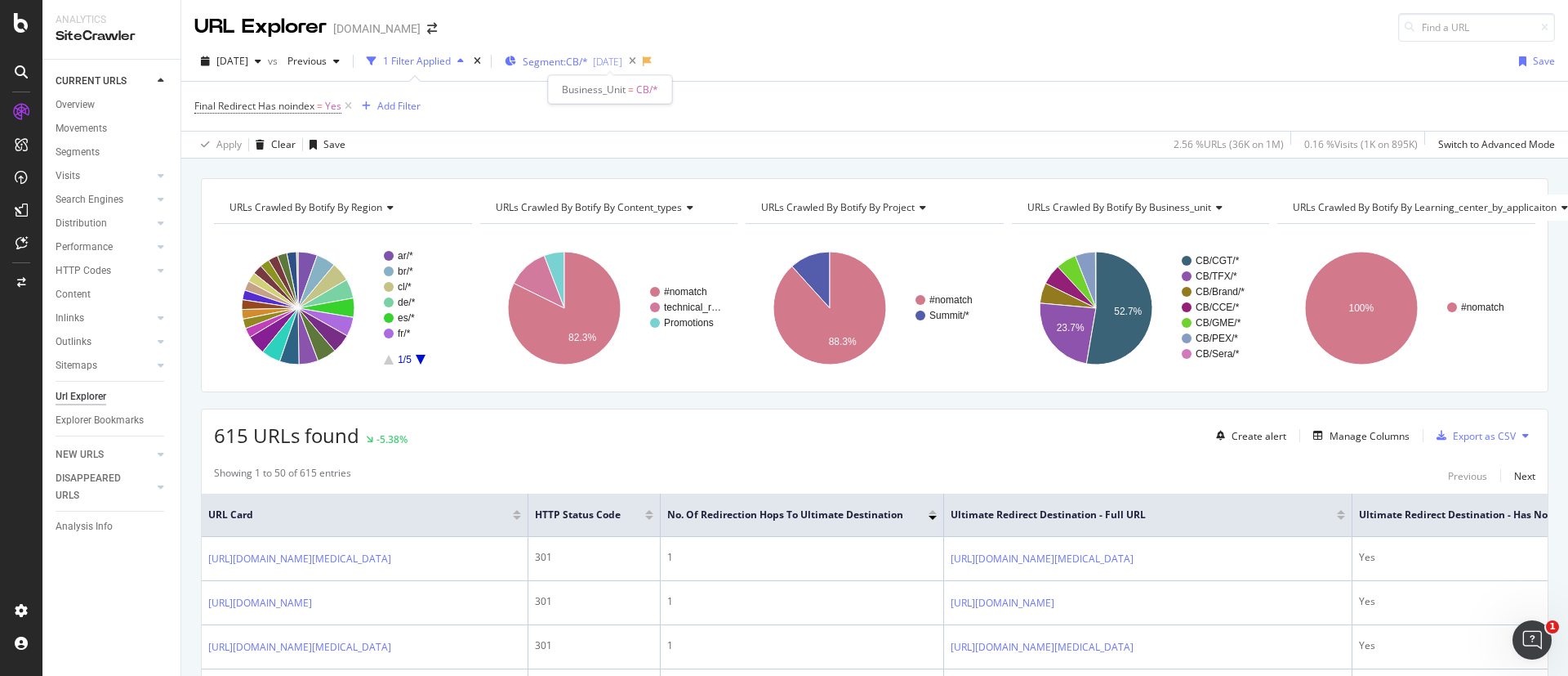
click at [588, 62] on span "Segment: CB/*" at bounding box center [554, 62] width 65 height 14
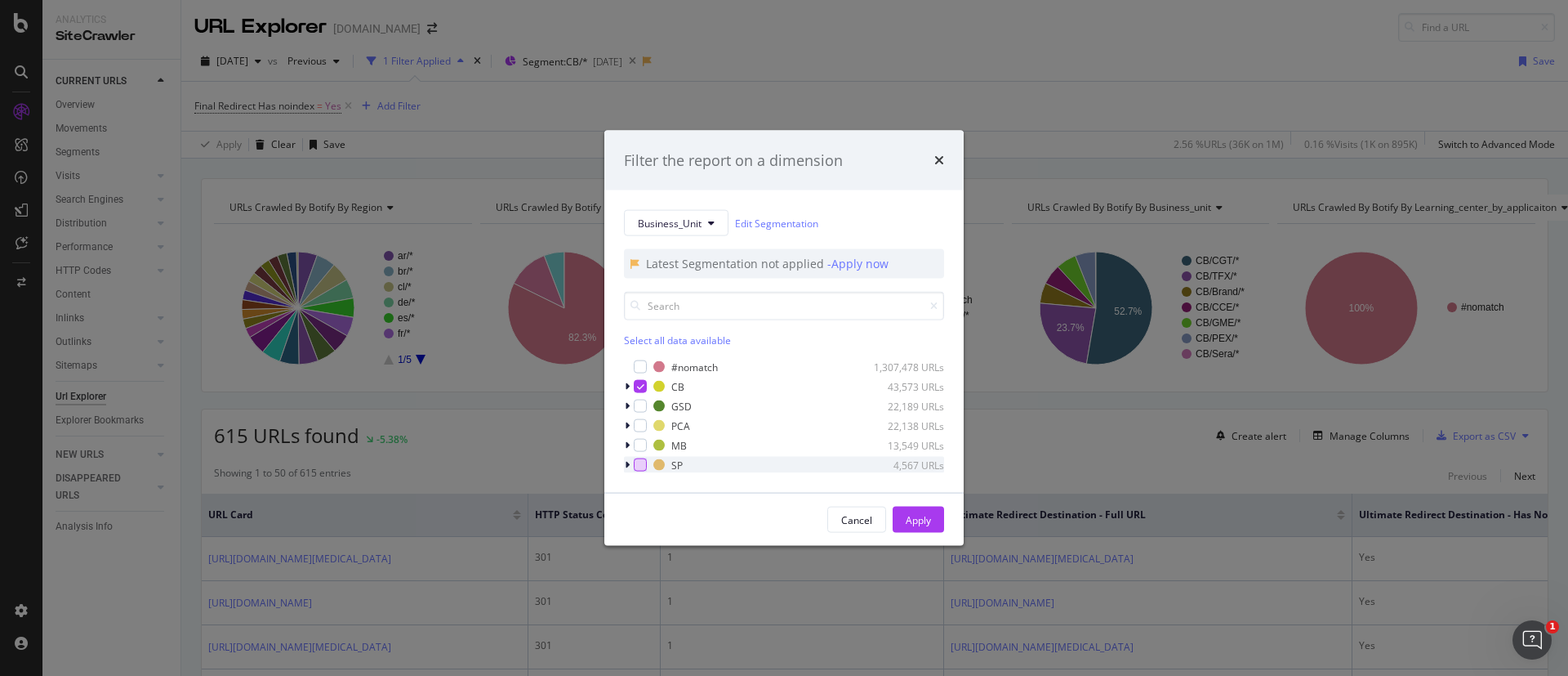
click at [640, 467] on div "modal" at bounding box center [640, 465] width 13 height 13
click at [646, 383] on div "modal" at bounding box center [640, 386] width 13 height 13
click at [915, 515] on div "Apply" at bounding box center [918, 519] width 25 height 14
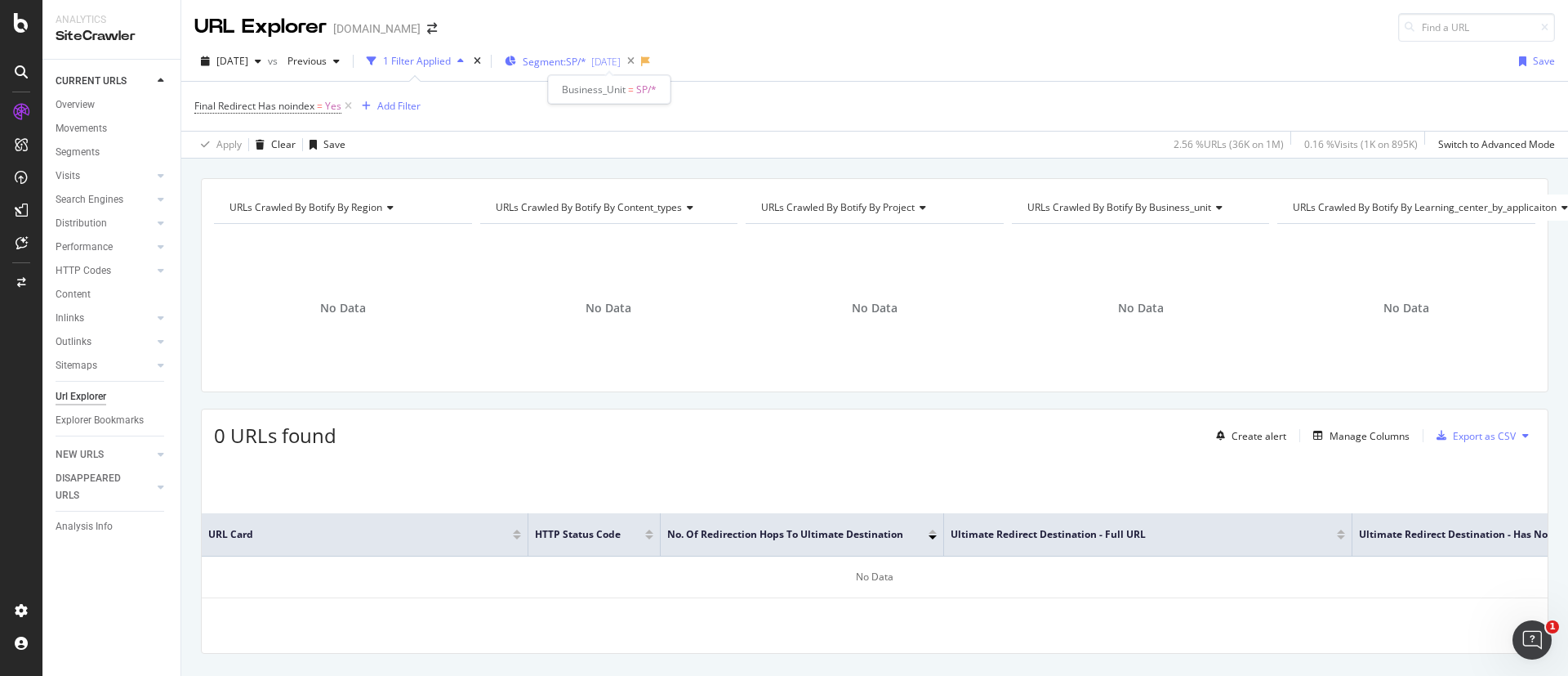
click at [587, 55] on span "Segment: SP/*" at bounding box center [554, 62] width 63 height 14
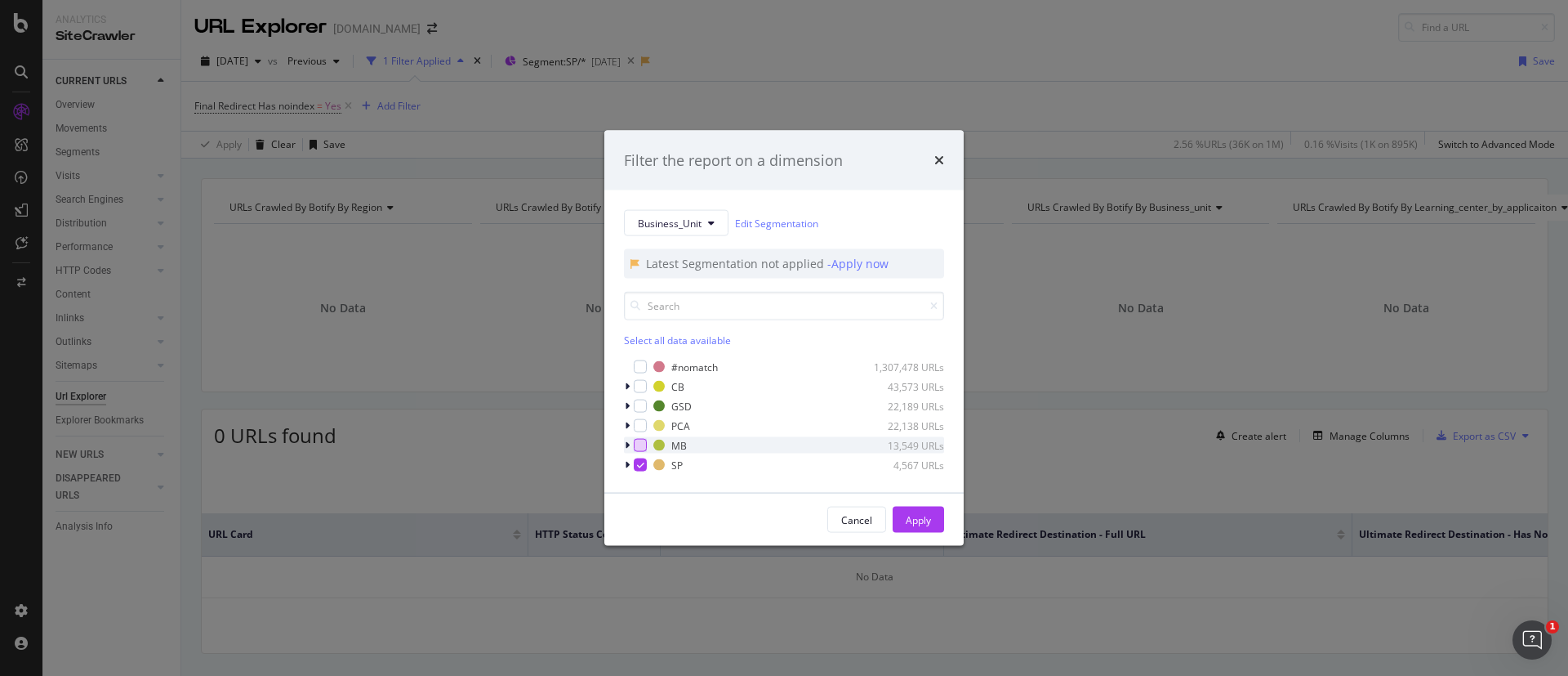
click at [635, 444] on div "modal" at bounding box center [640, 445] width 13 height 13
click at [641, 474] on div "Business_Unit Edit Segmentation Latest Segmentation not applied - Apply now Sel…" at bounding box center [784, 341] width 359 height 302
click at [641, 458] on div "modal" at bounding box center [640, 465] width 13 height 13
click at [929, 518] on div "Apply" at bounding box center [918, 519] width 25 height 14
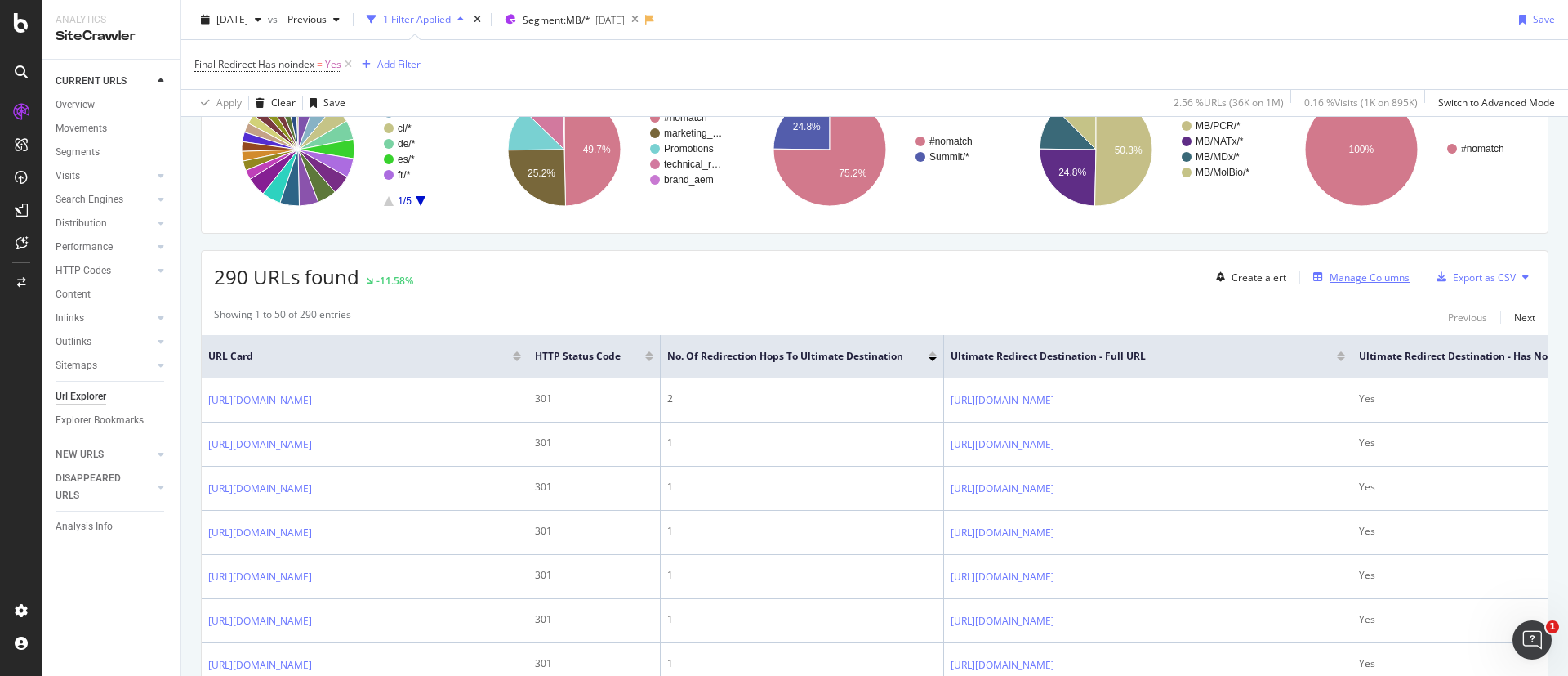
scroll to position [122, 0]
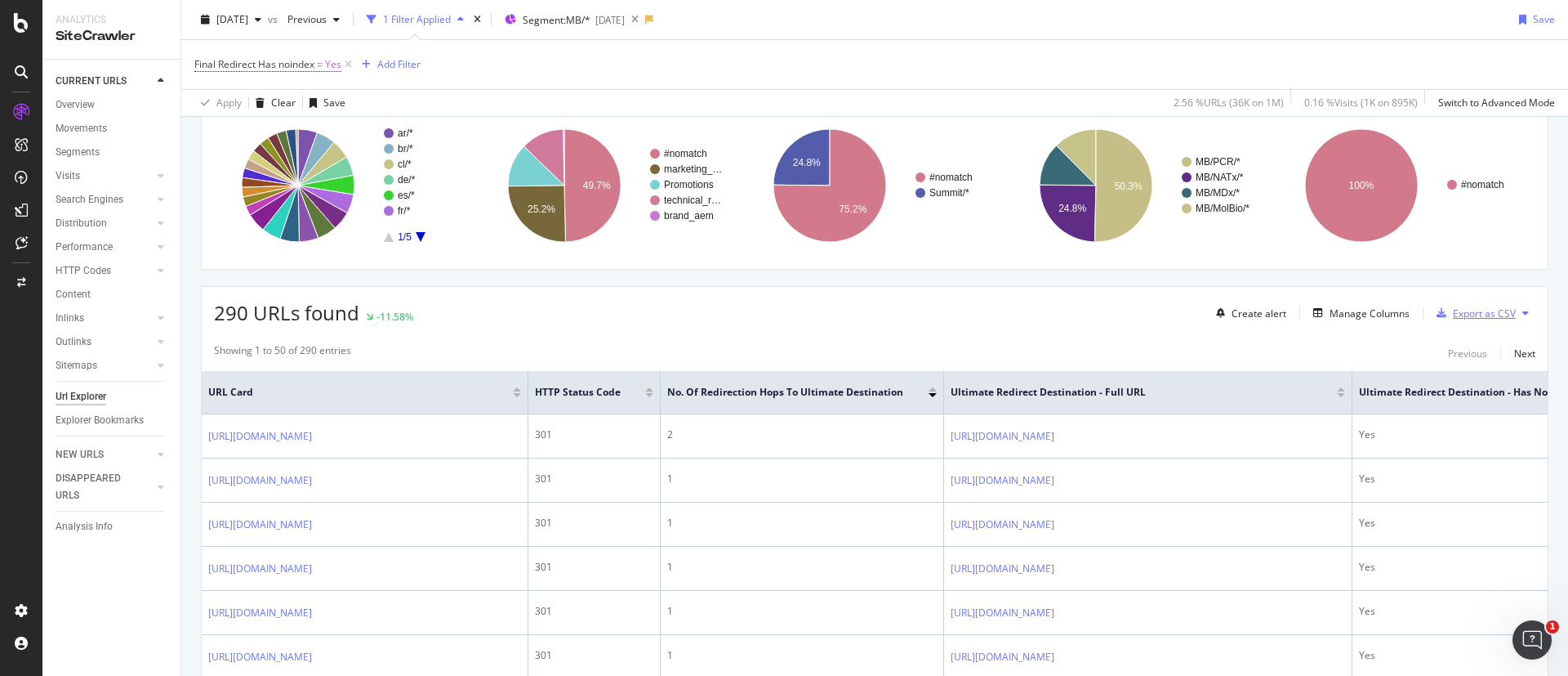
click at [1465, 317] on div "Export as CSV" at bounding box center [1484, 314] width 63 height 14
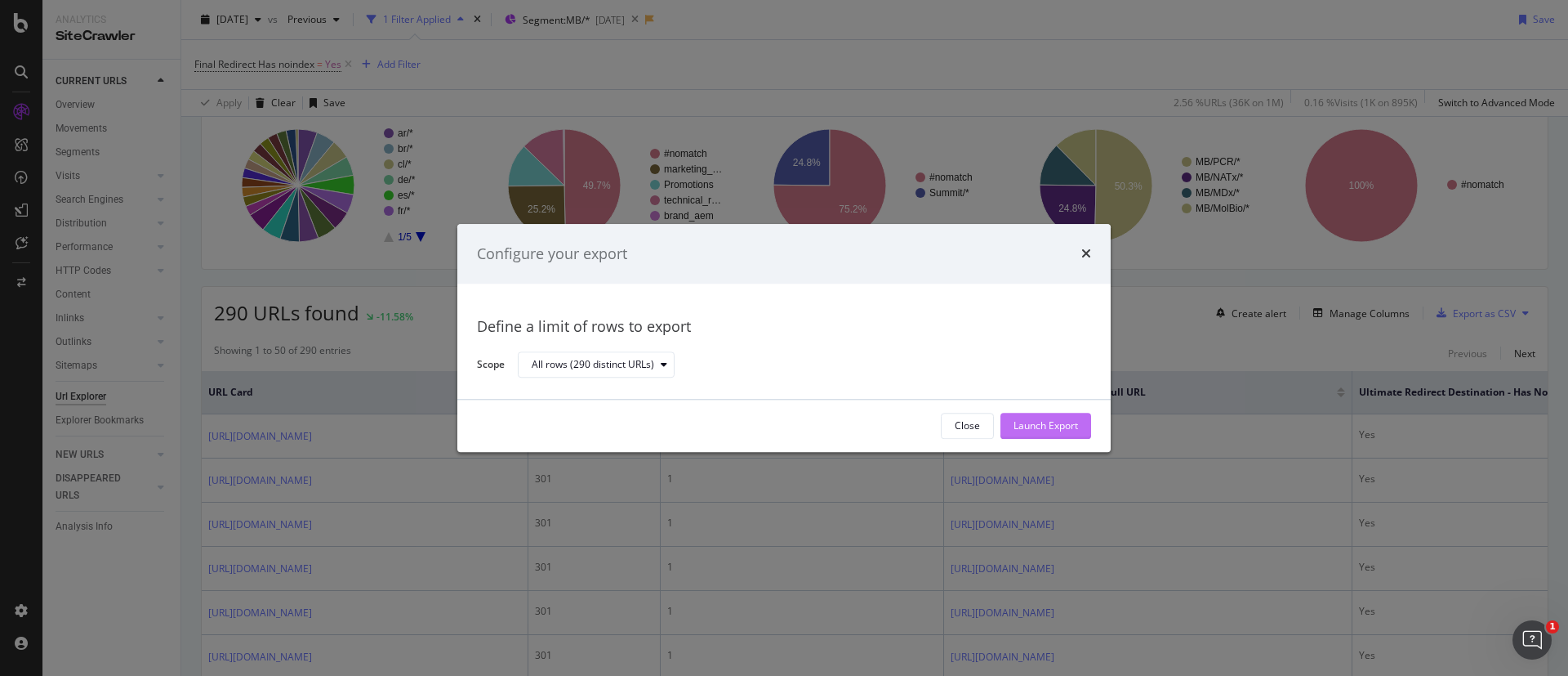
click at [1073, 432] on div "Launch Export" at bounding box center [1046, 426] width 64 height 14
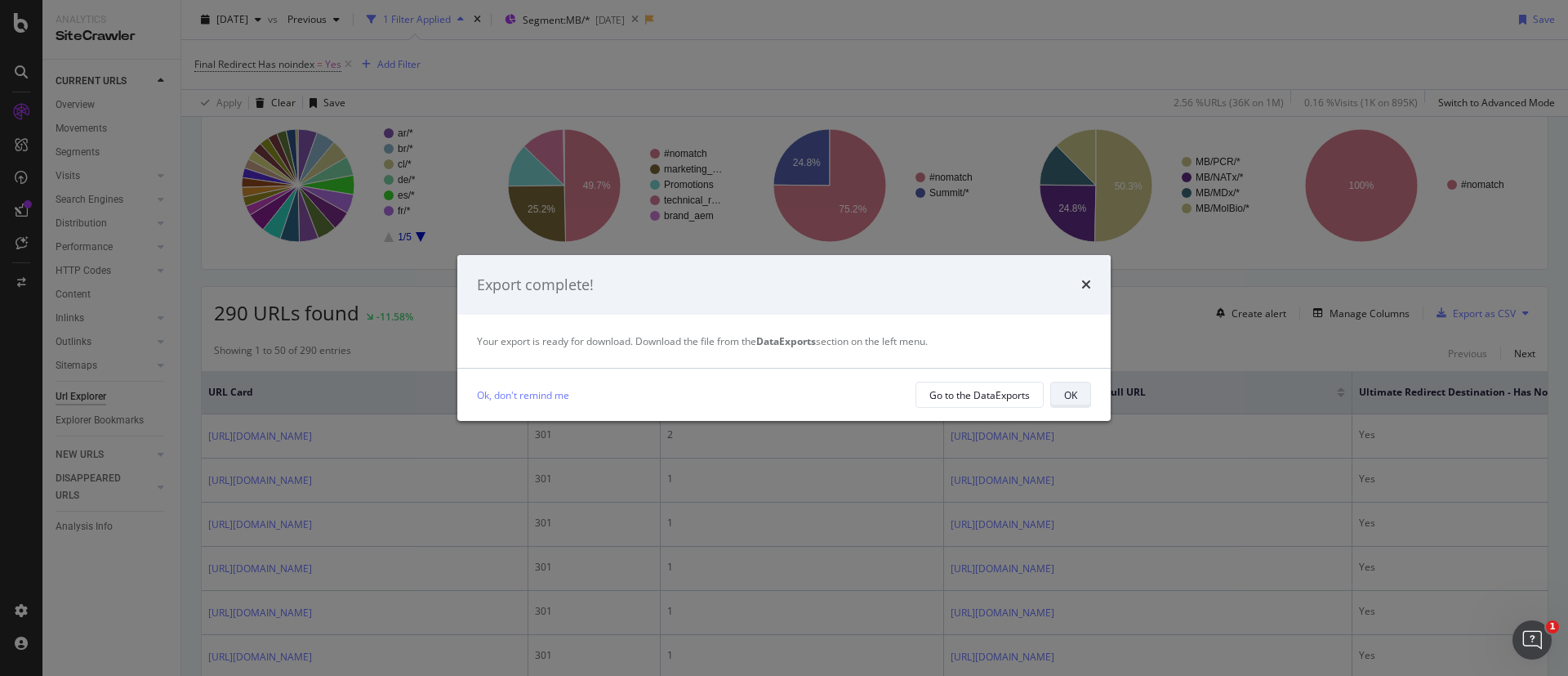
click at [1065, 394] on div "OK" at bounding box center [1071, 395] width 13 height 14
